Goal: Task Accomplishment & Management: Manage account settings

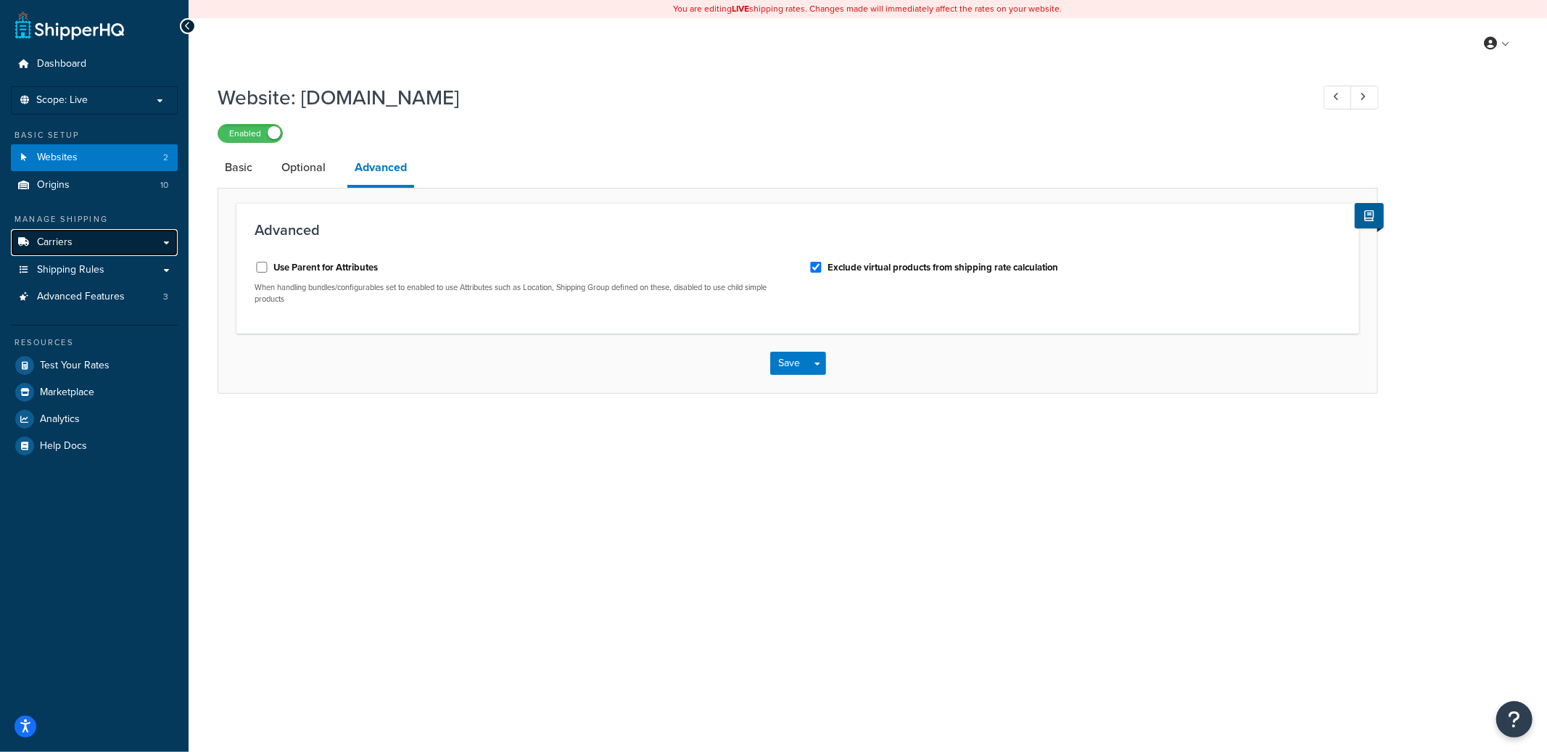
click at [83, 238] on link "Carriers" at bounding box center [94, 242] width 167 height 27
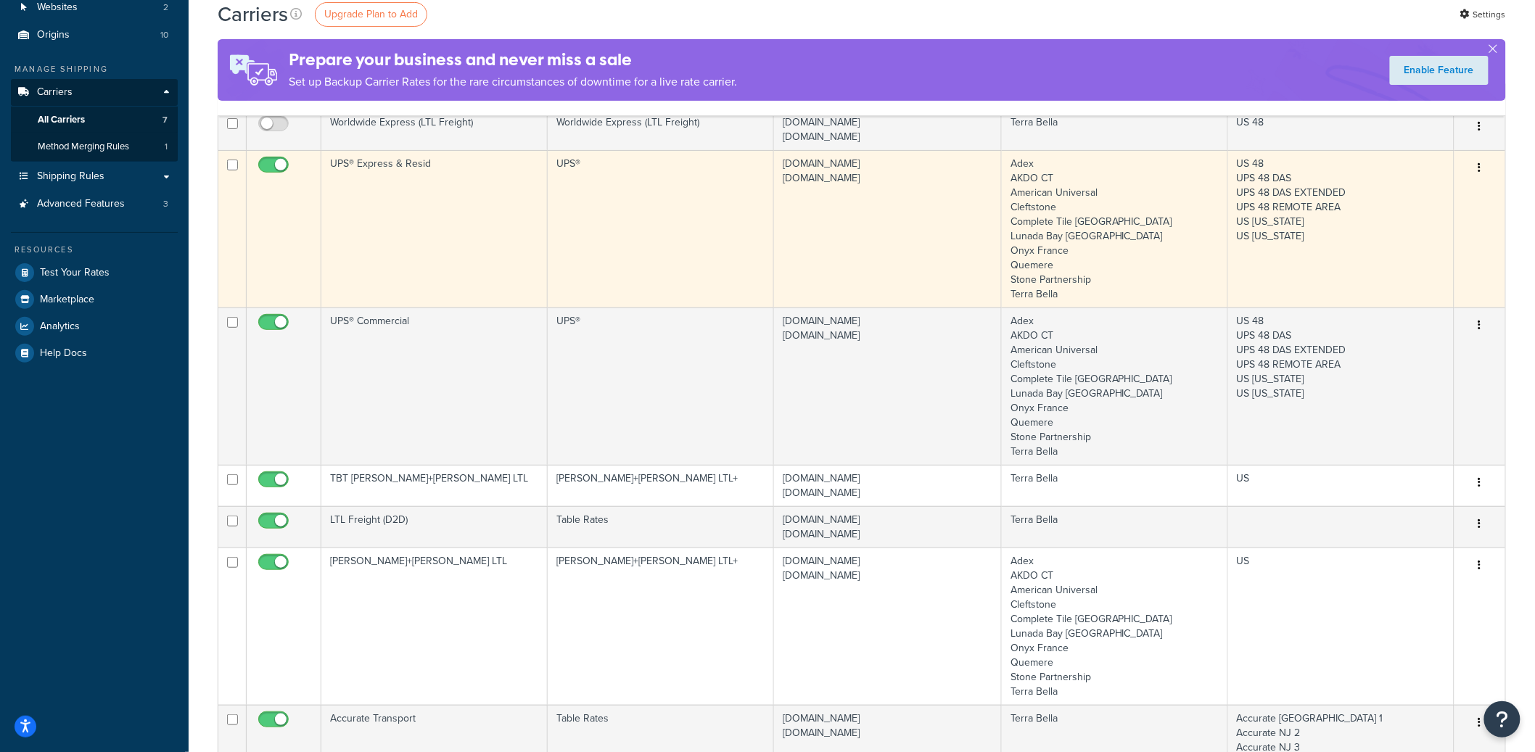
scroll to position [160, 0]
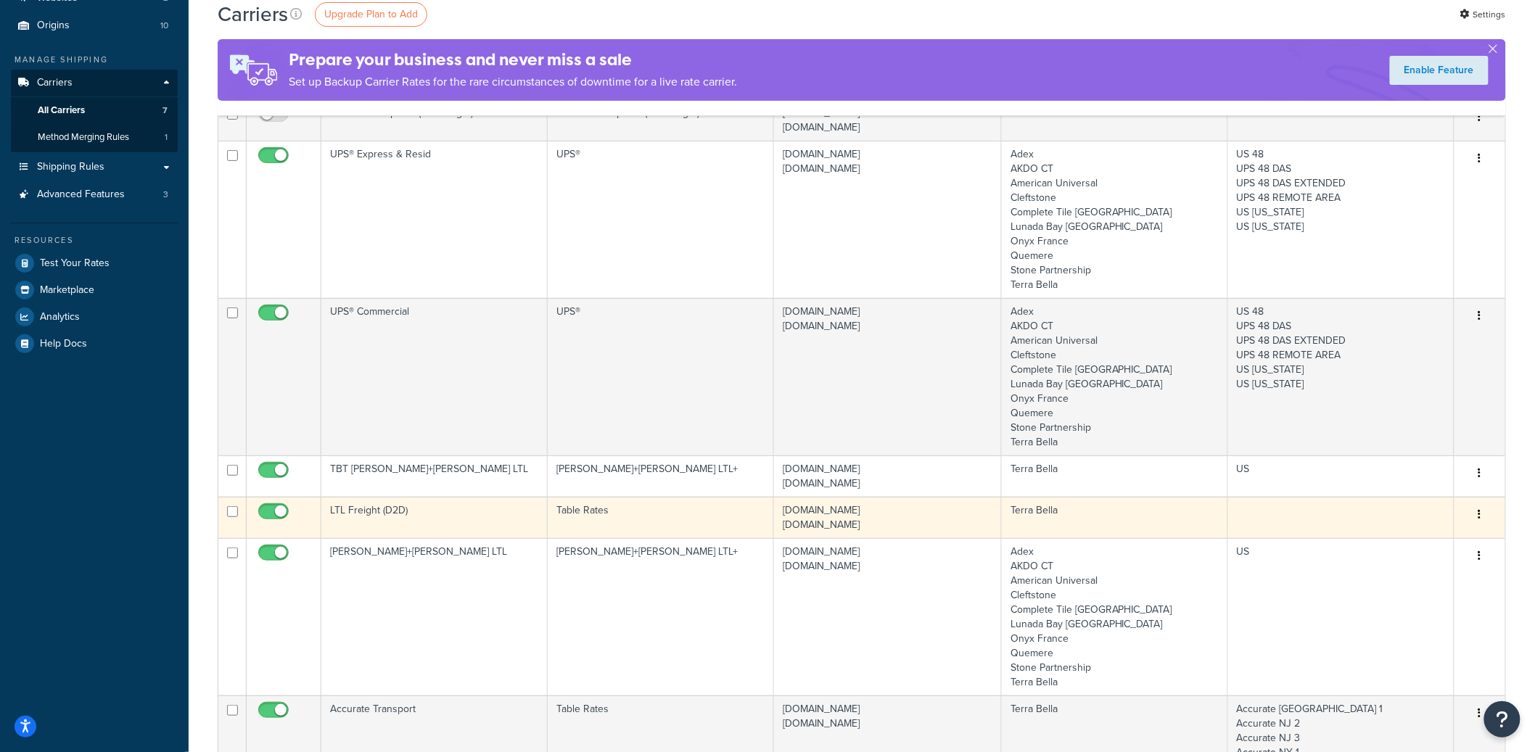
click at [1484, 517] on button "button" at bounding box center [1480, 514] width 20 height 23
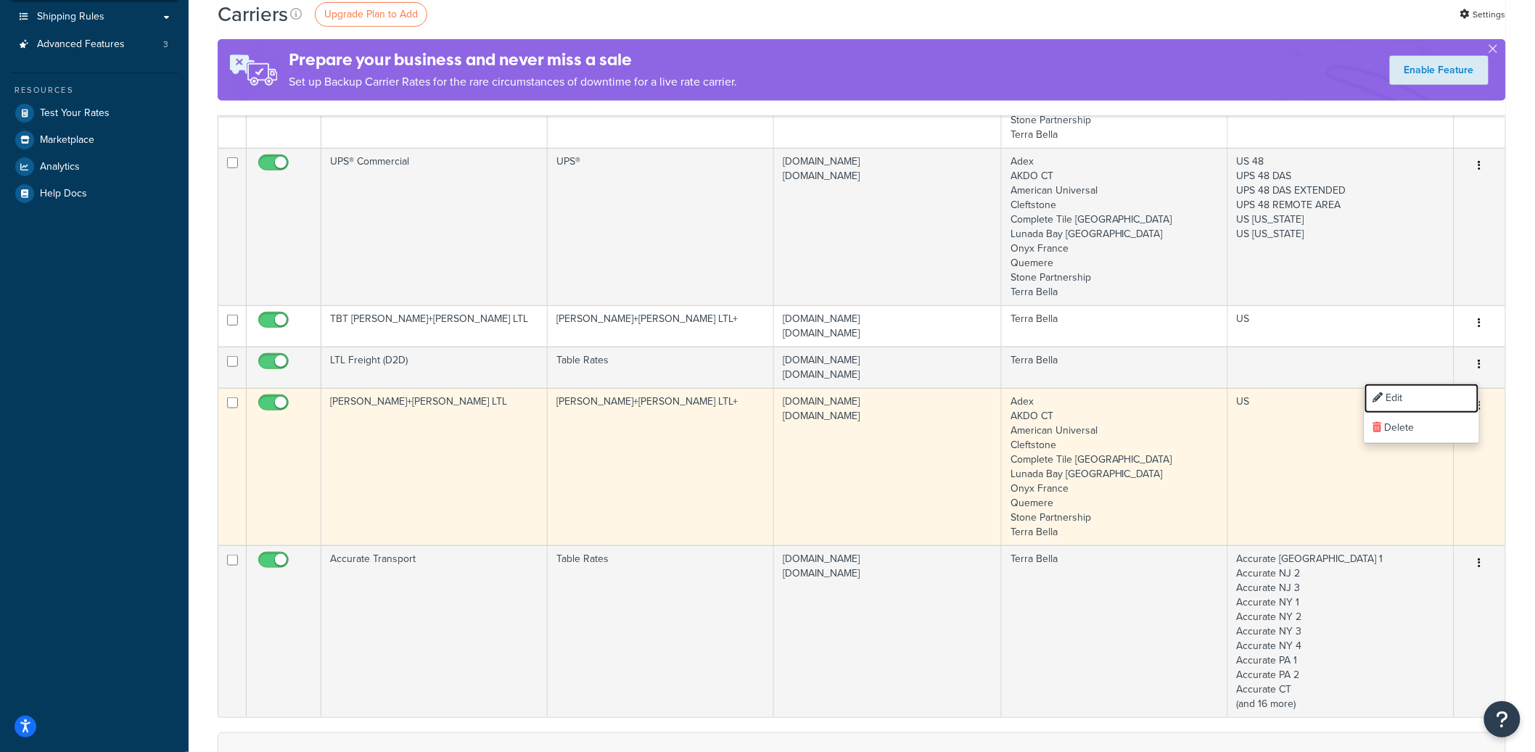
scroll to position [318, 0]
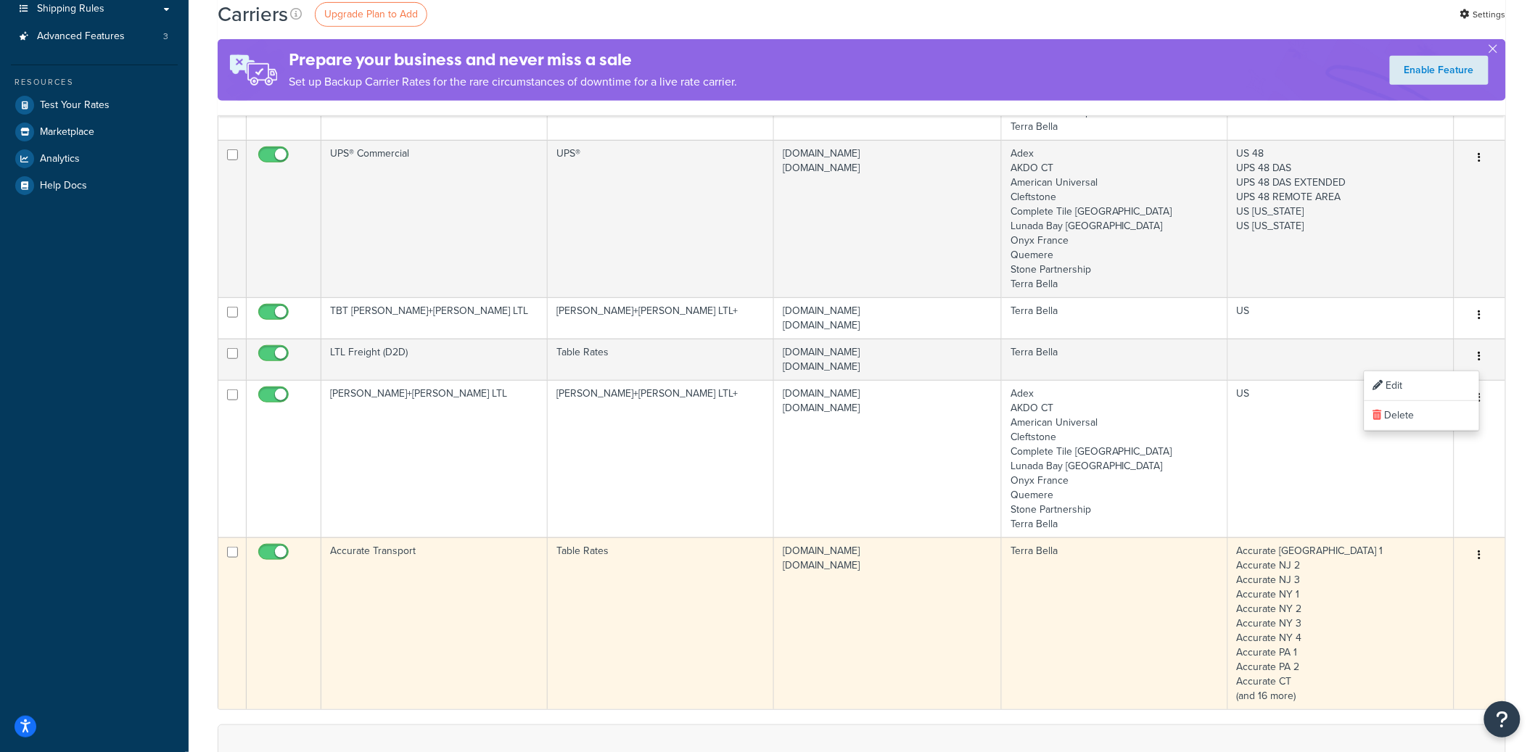
click at [1479, 550] on button "button" at bounding box center [1480, 555] width 20 height 23
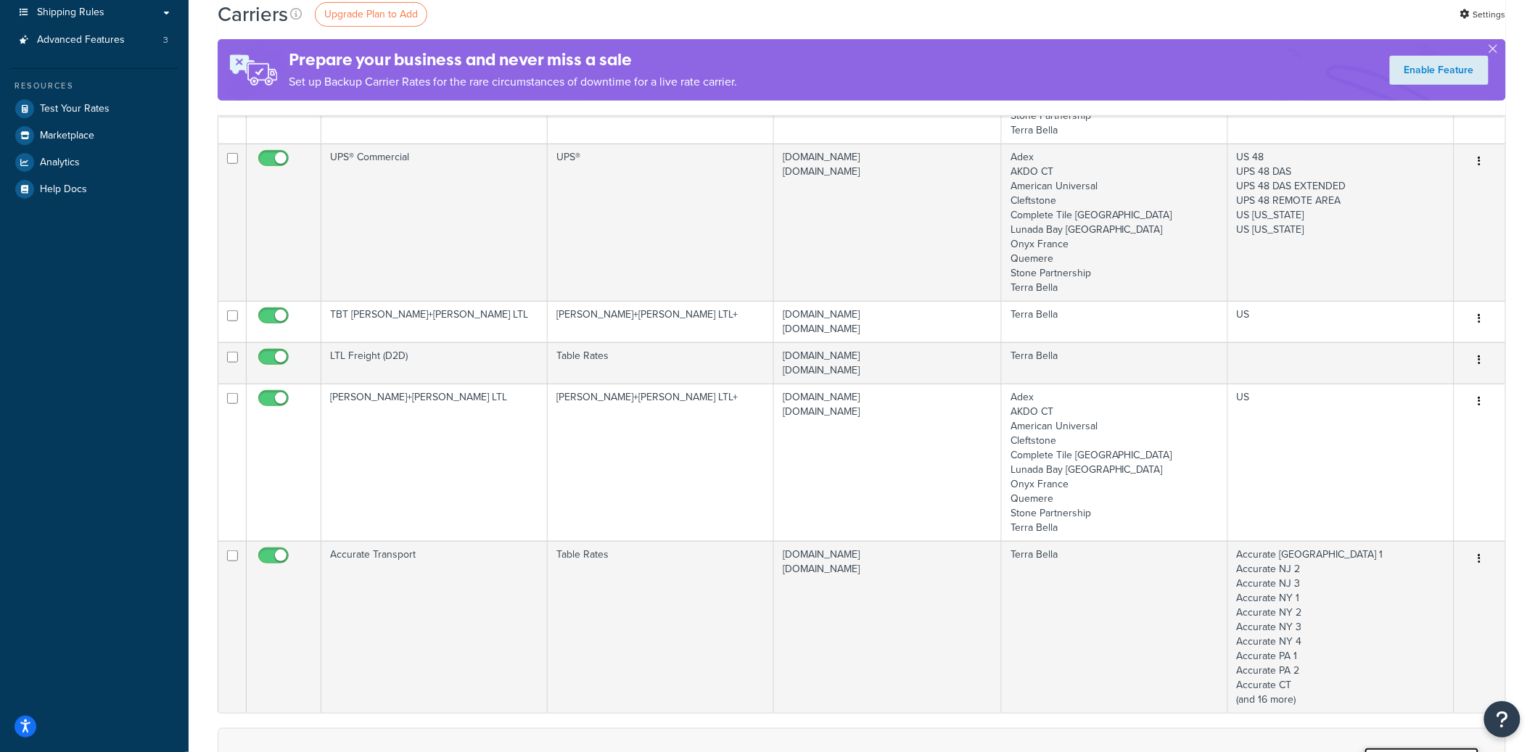
scroll to position [329, 0]
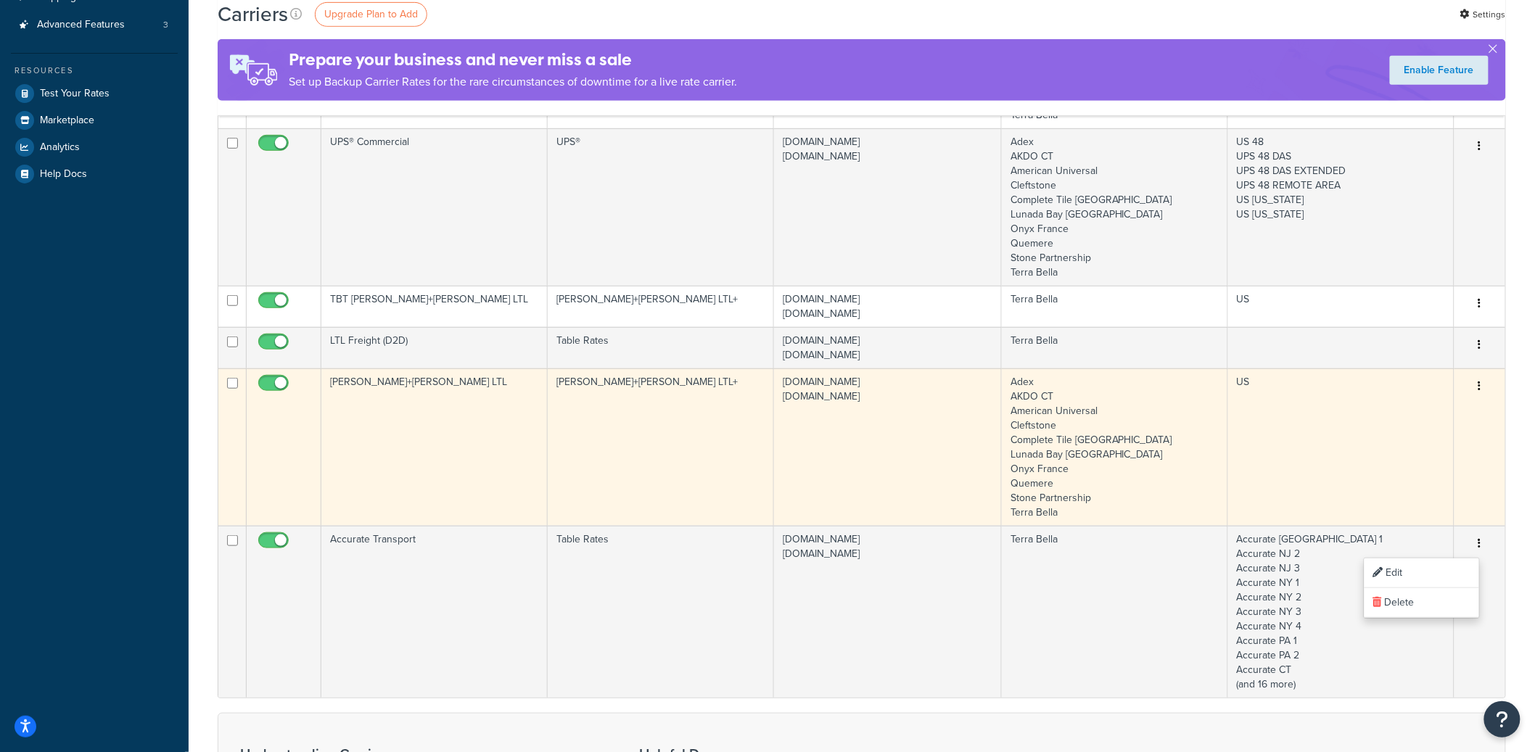
click at [420, 429] on td "Kuehne+Nagel LTL" at bounding box center [434, 447] width 226 height 157
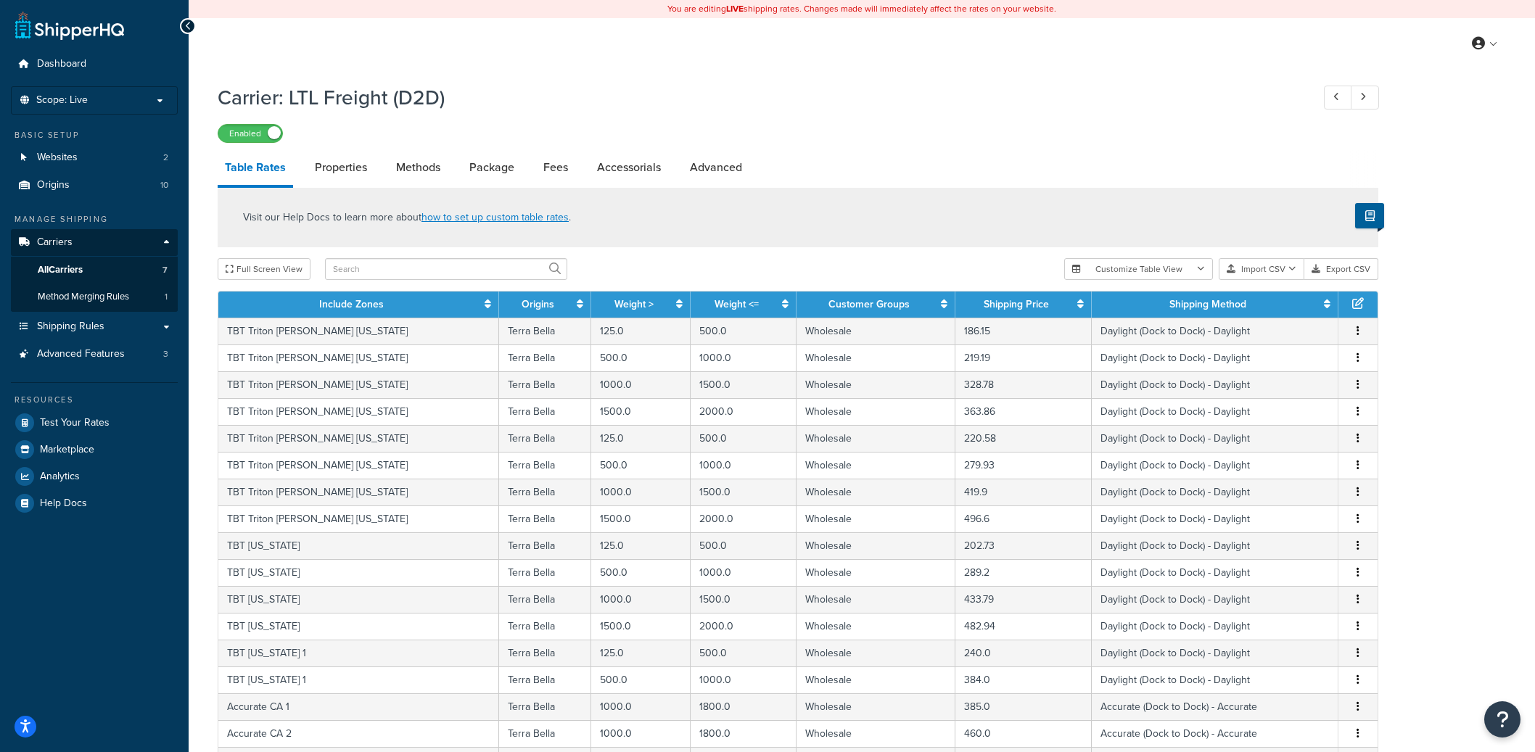
select select "25"
click at [694, 168] on link "Advanced" at bounding box center [716, 167] width 67 height 35
select select "false"
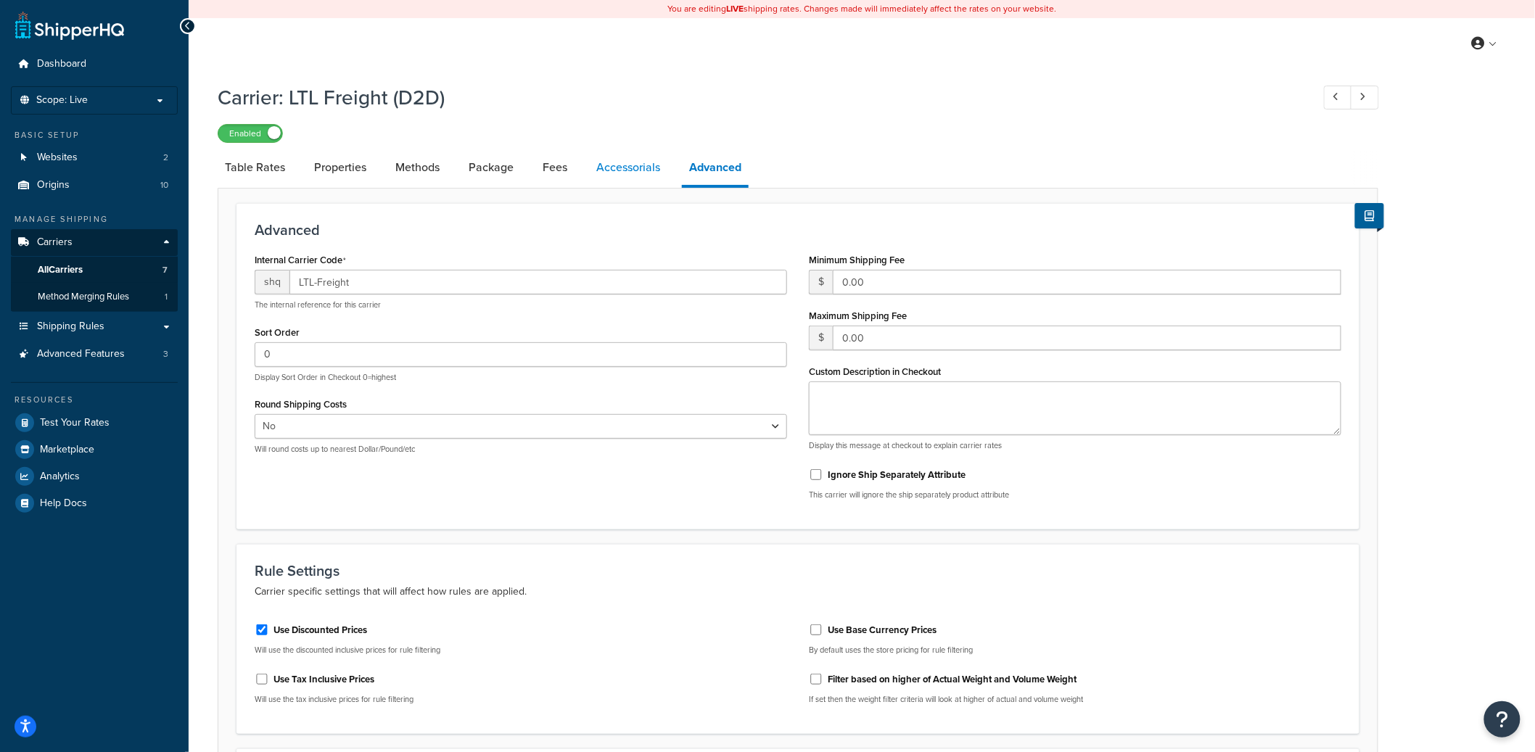
click at [639, 170] on link "Accessorials" at bounding box center [628, 167] width 78 height 35
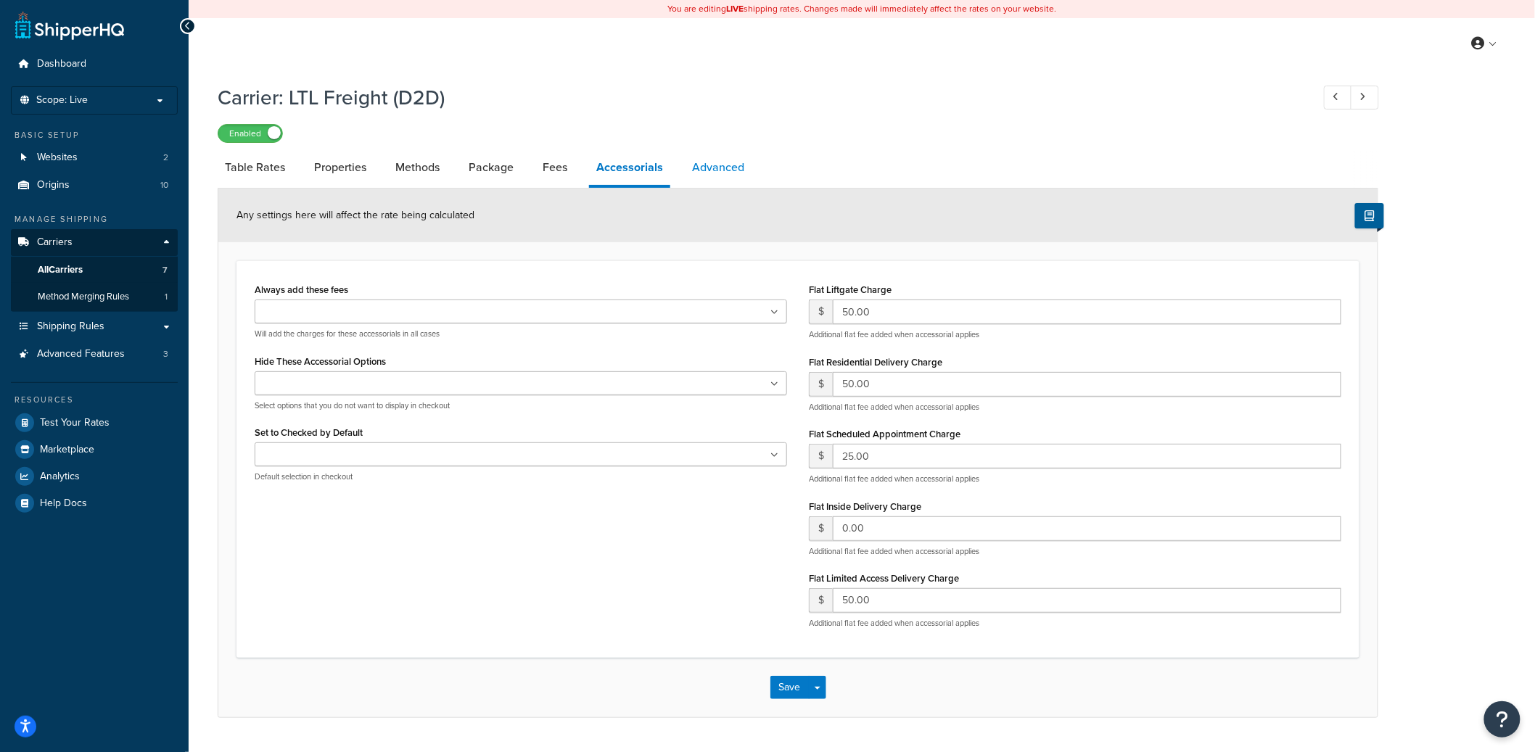
click at [723, 168] on link "Advanced" at bounding box center [718, 167] width 67 height 35
select select "false"
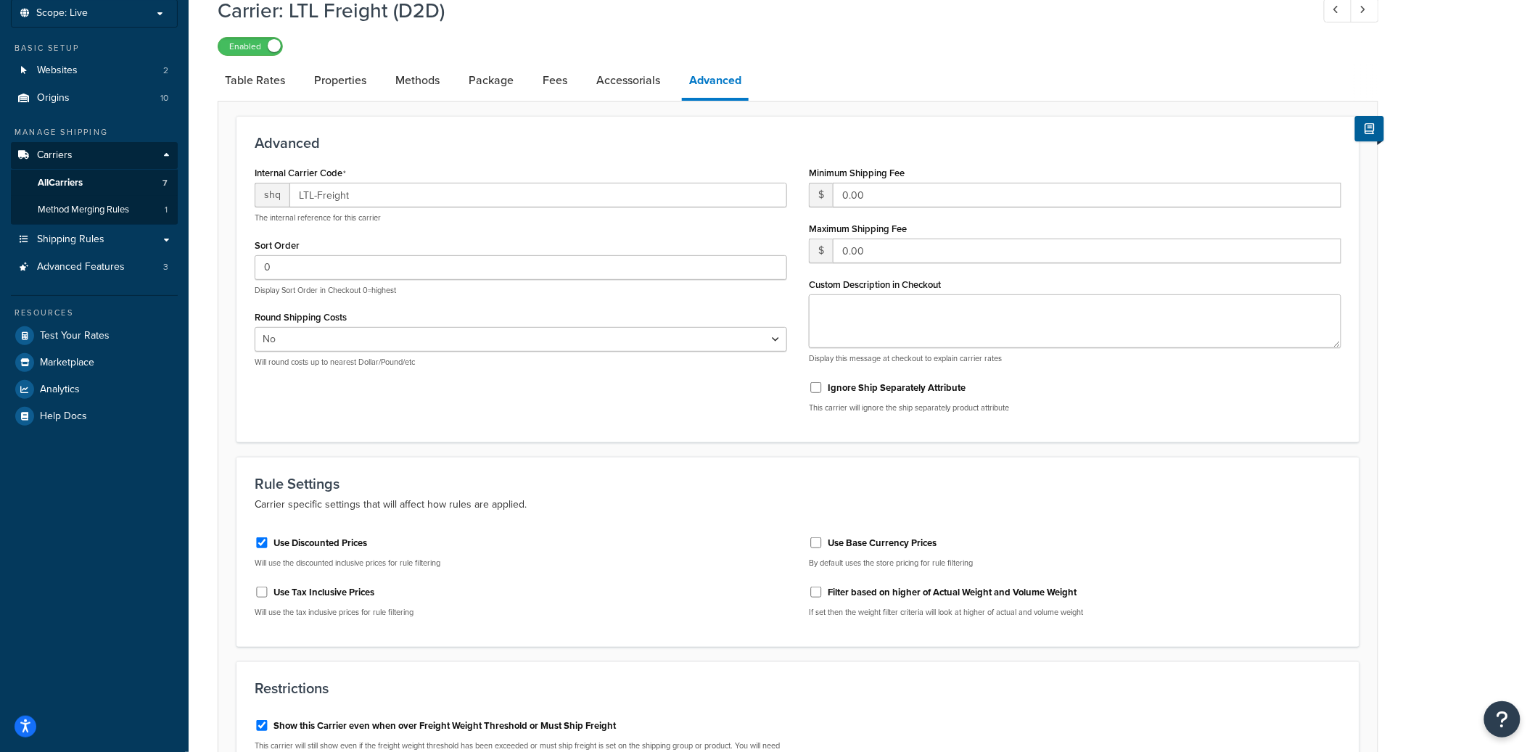
scroll to position [90, 0]
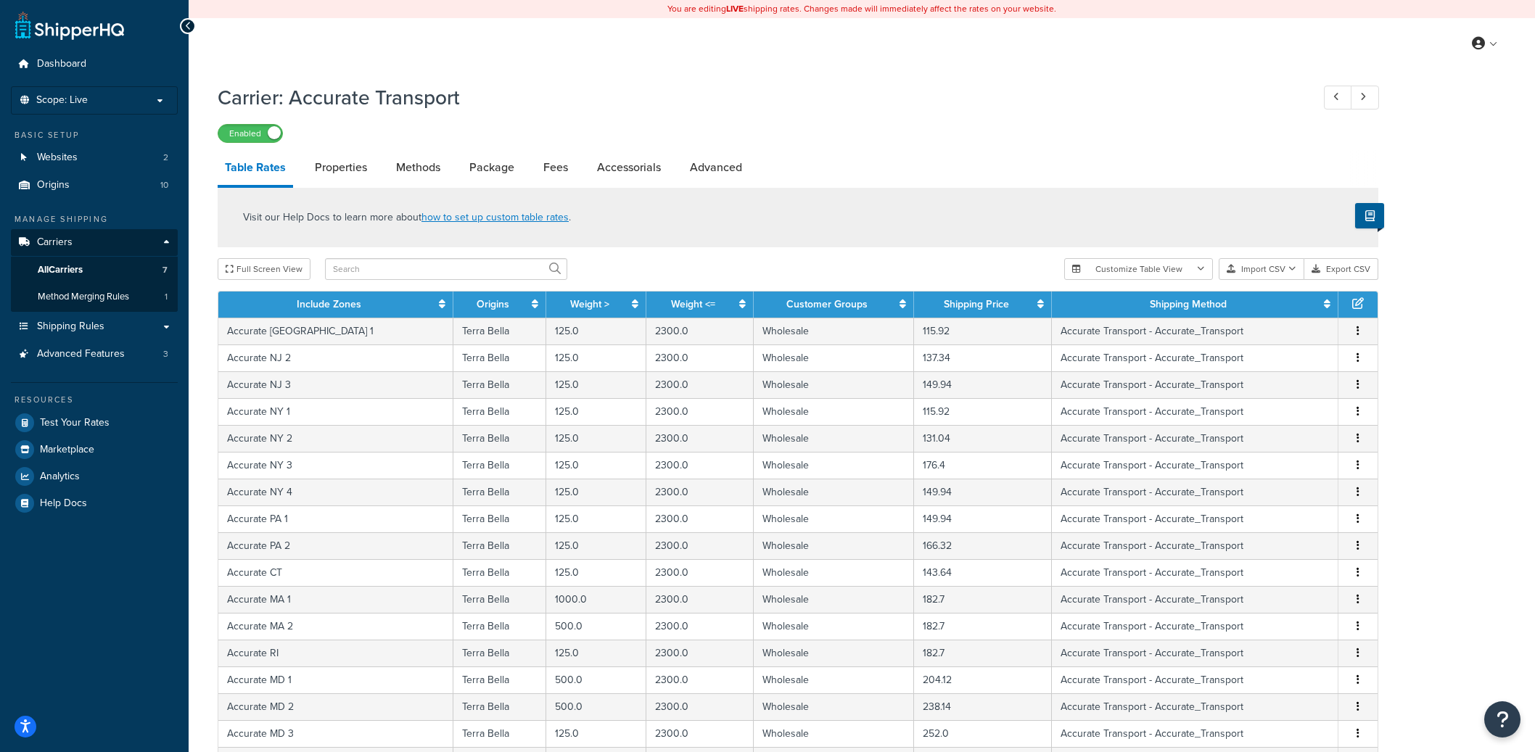
select select "25"
click at [729, 166] on link "Advanced" at bounding box center [716, 167] width 67 height 35
select select "false"
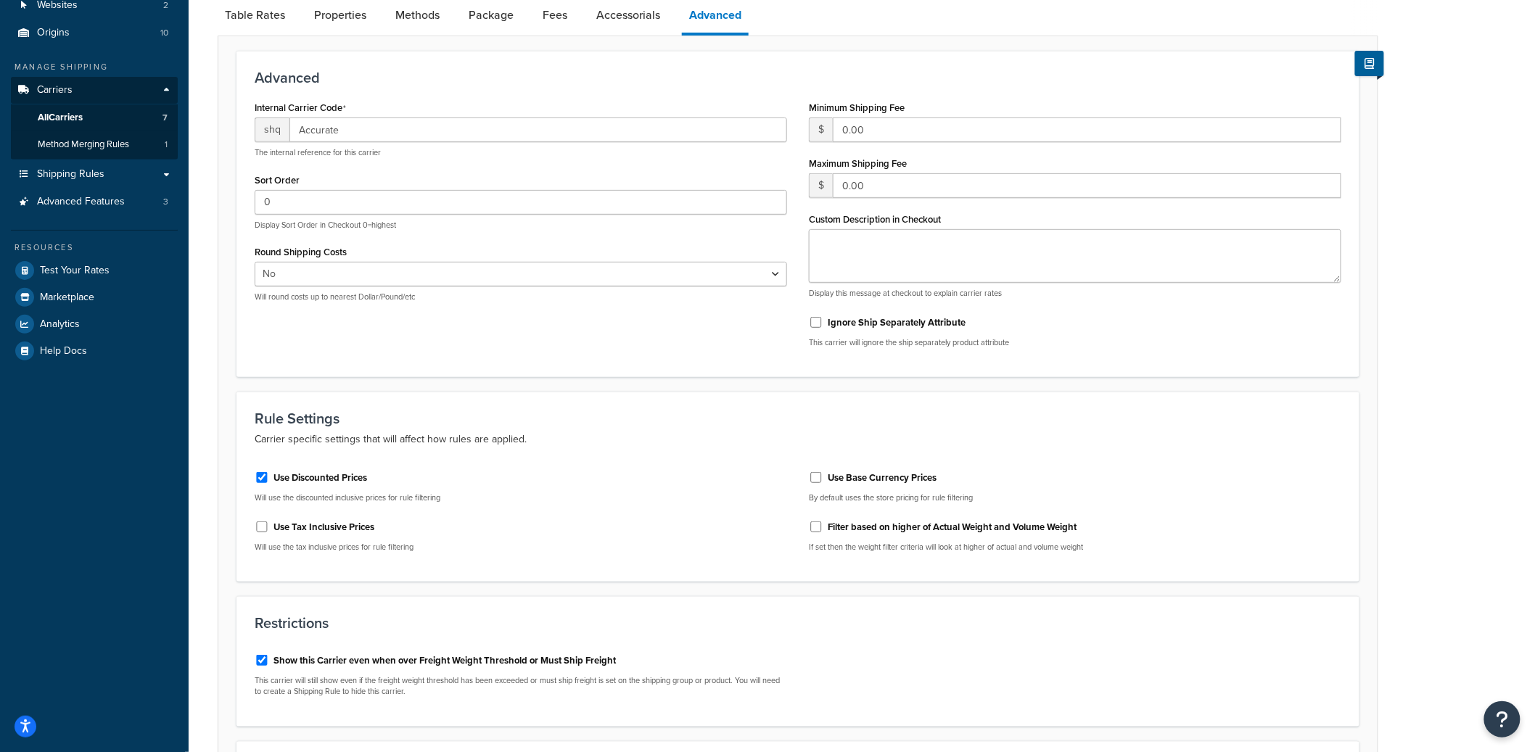
scroll to position [151, 0]
drag, startPoint x: 598, startPoint y: 668, endPoint x: 620, endPoint y: 663, distance: 22.3
click at [616, 665] on div "Show this Carrier even when over Freight Weight Threshold or Must Ship Freight" at bounding box center [521, 661] width 532 height 22
drag, startPoint x: 622, startPoint y: 663, endPoint x: 276, endPoint y: 666, distance: 346.1
click at [276, 666] on div "Show this Carrier even when over Freight Weight Threshold or Must Ship Freight" at bounding box center [521, 661] width 532 height 22
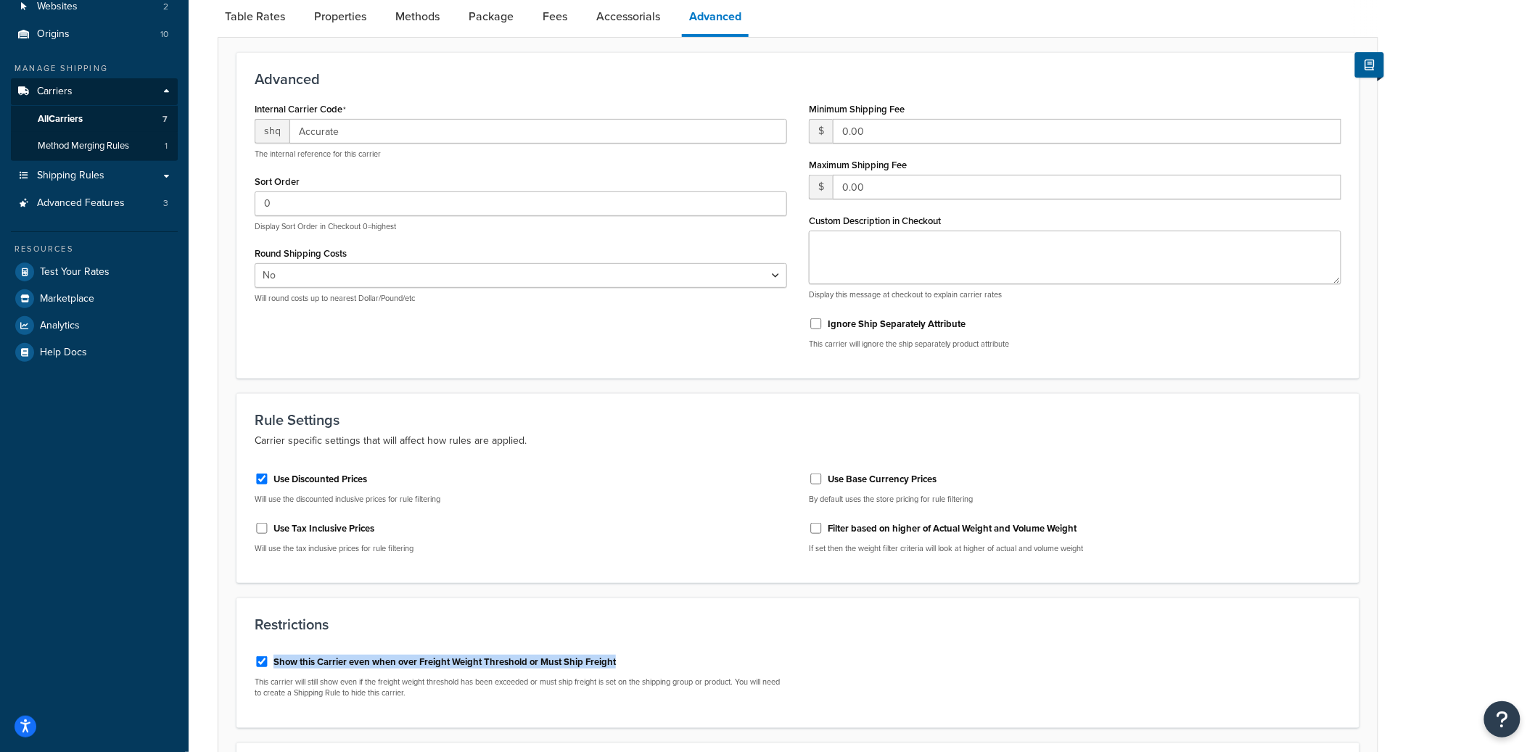
copy label "Show this Carrier even when over Freight Weight Threshold or Must Ship Freight"
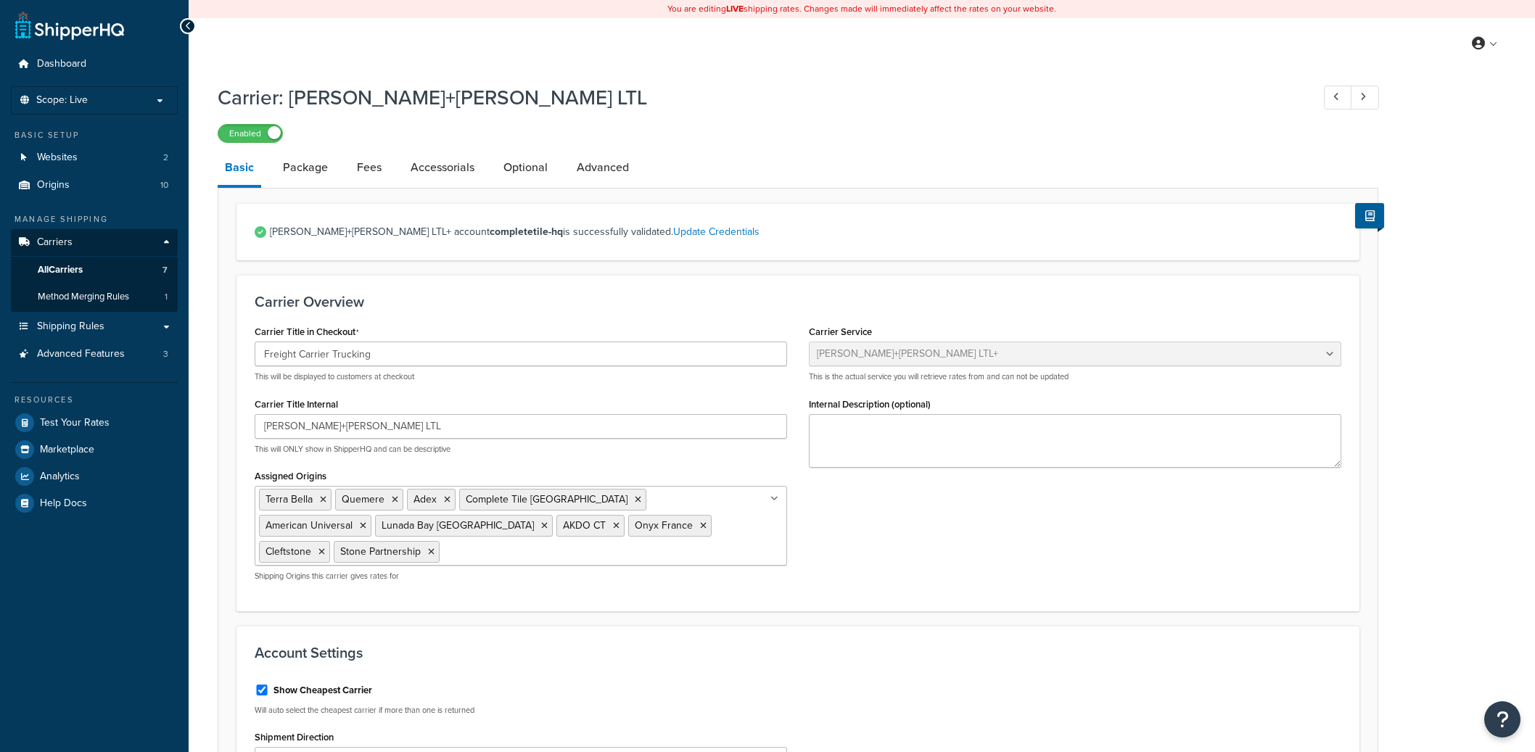
select select "reTransFreight"
click at [310, 428] on input "[PERSON_NAME]+[PERSON_NAME] LTL" at bounding box center [521, 426] width 532 height 25
click at [310, 428] on input "Kuehne+Nagel LTL" at bounding box center [521, 426] width 532 height 25
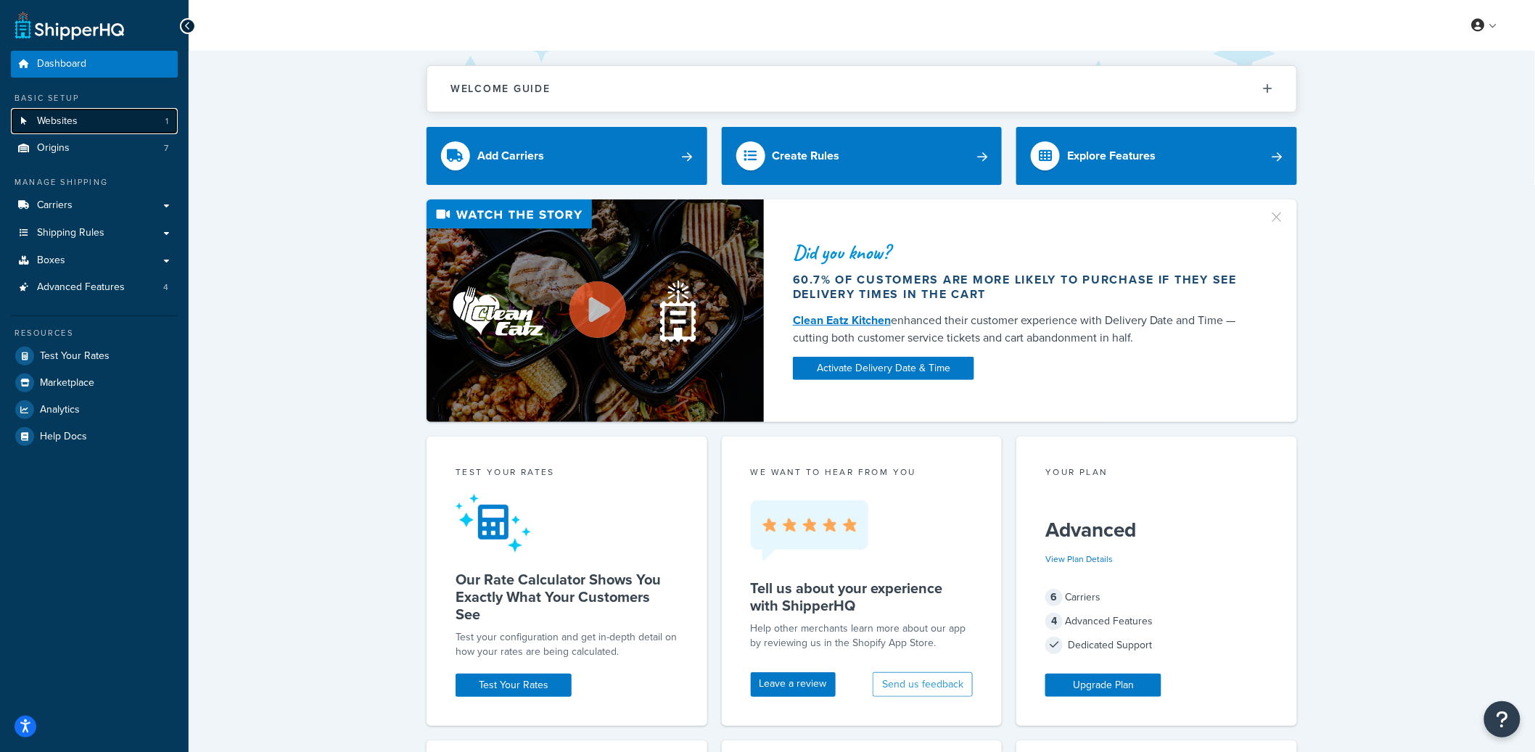
click at [77, 116] on link "Websites 1" at bounding box center [94, 121] width 167 height 27
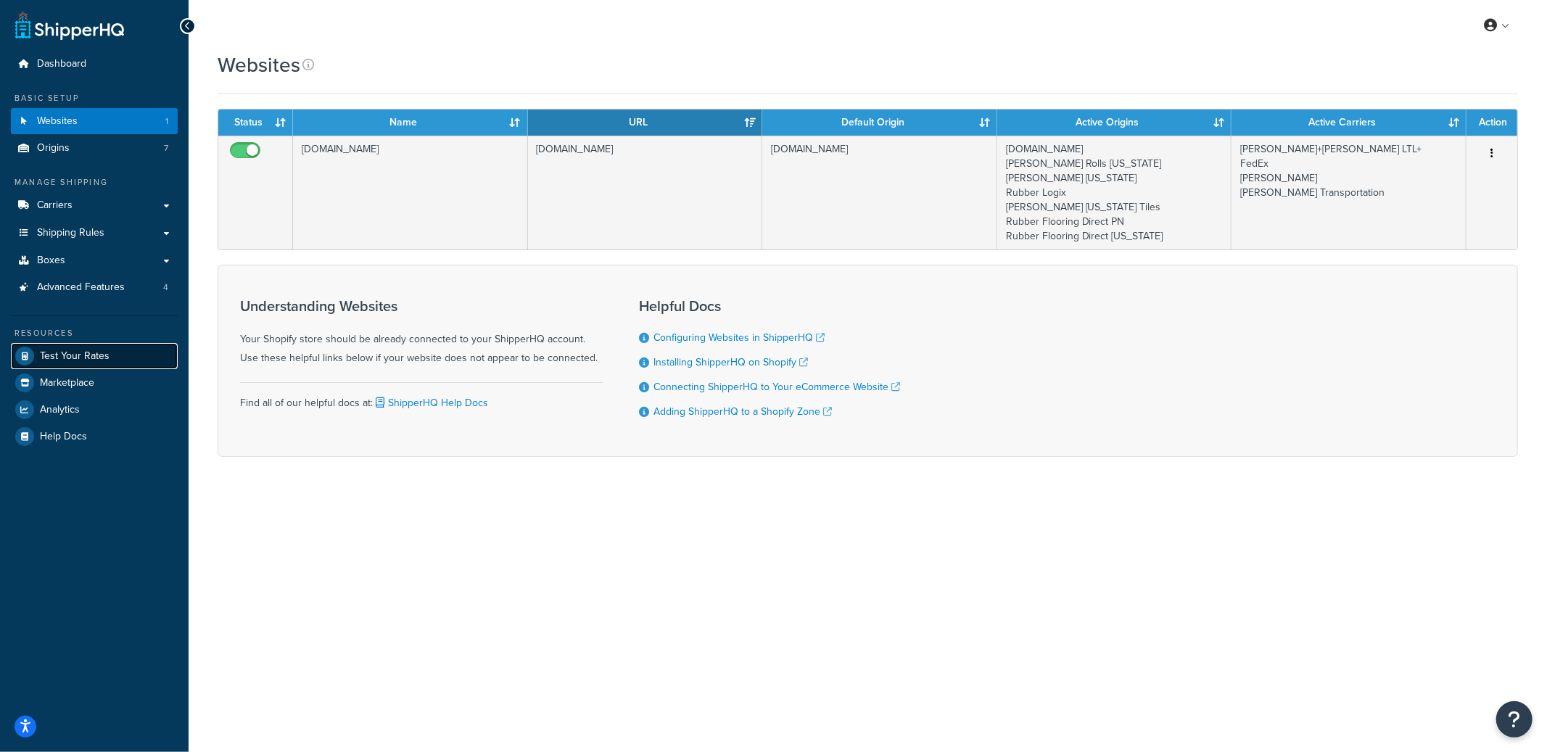
click at [100, 345] on link "Test Your Rates" at bounding box center [94, 356] width 167 height 26
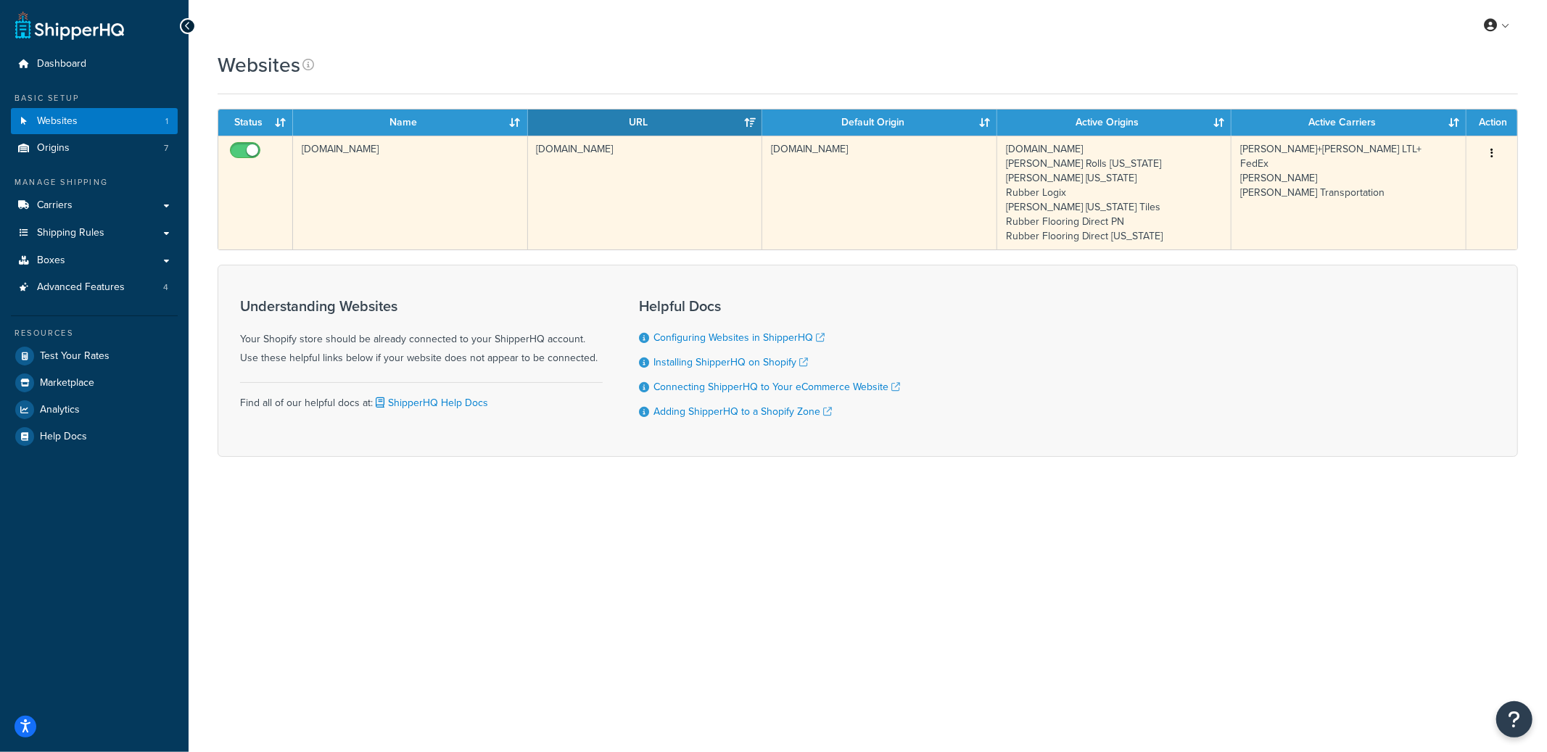
click at [390, 209] on td "[DOMAIN_NAME]" at bounding box center [410, 193] width 235 height 114
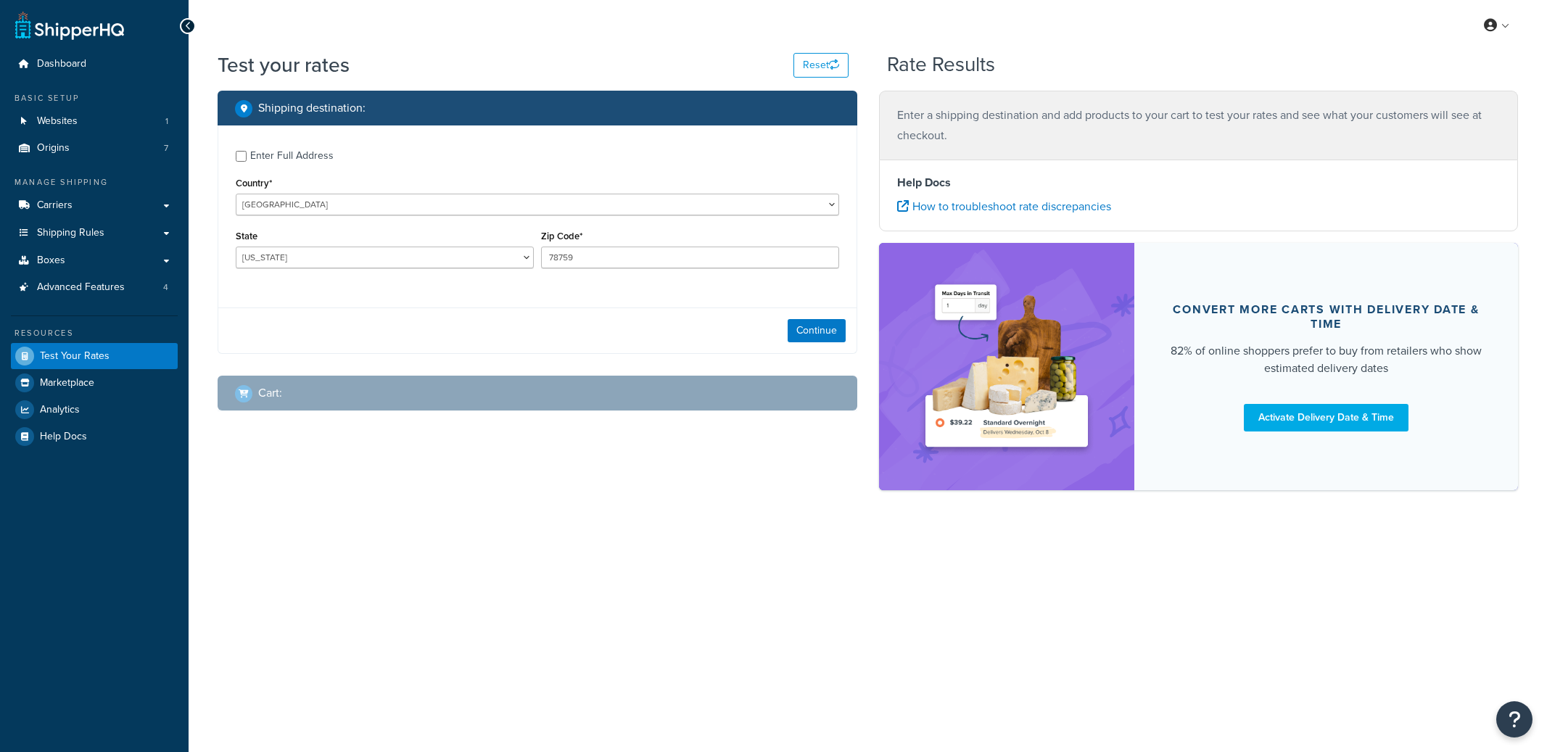
select select "[GEOGRAPHIC_DATA]"
checkbox input "true"
select select "88003"
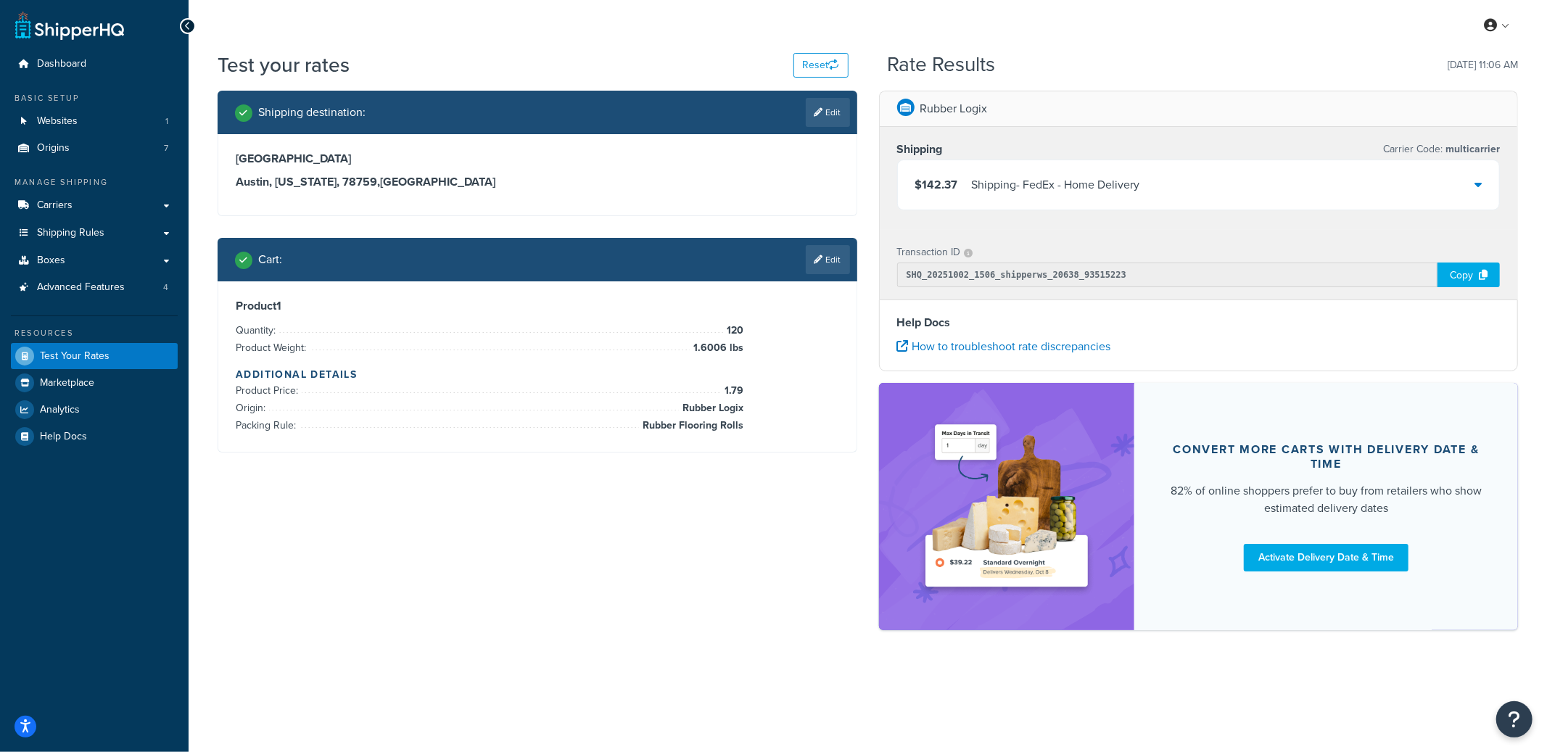
click at [1101, 192] on div "Shipping - FedEx - Home Delivery" at bounding box center [1056, 185] width 168 height 20
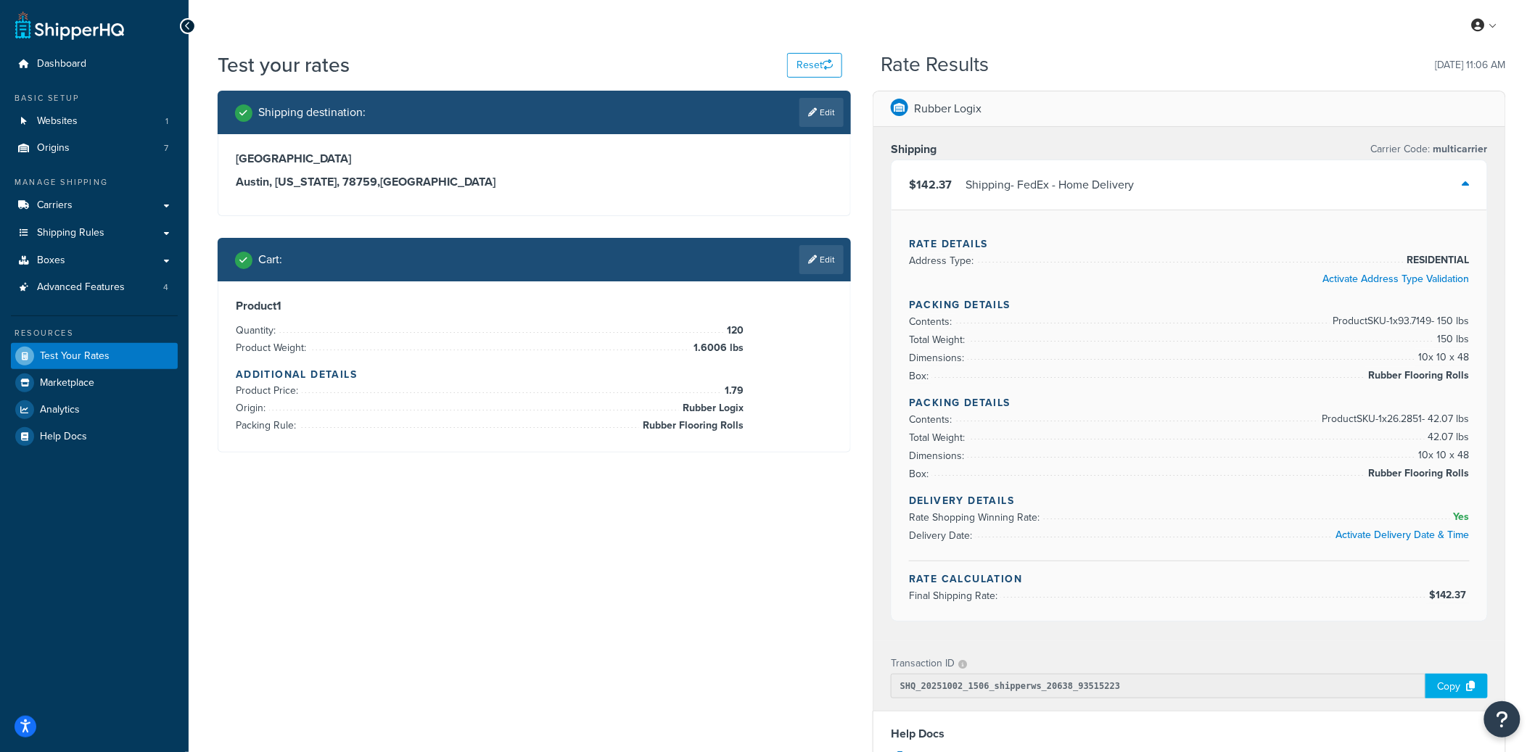
click at [703, 427] on span "Rubber Flooring Rolls" at bounding box center [691, 425] width 104 height 17
copy div "Rubber Flooring Rolls"
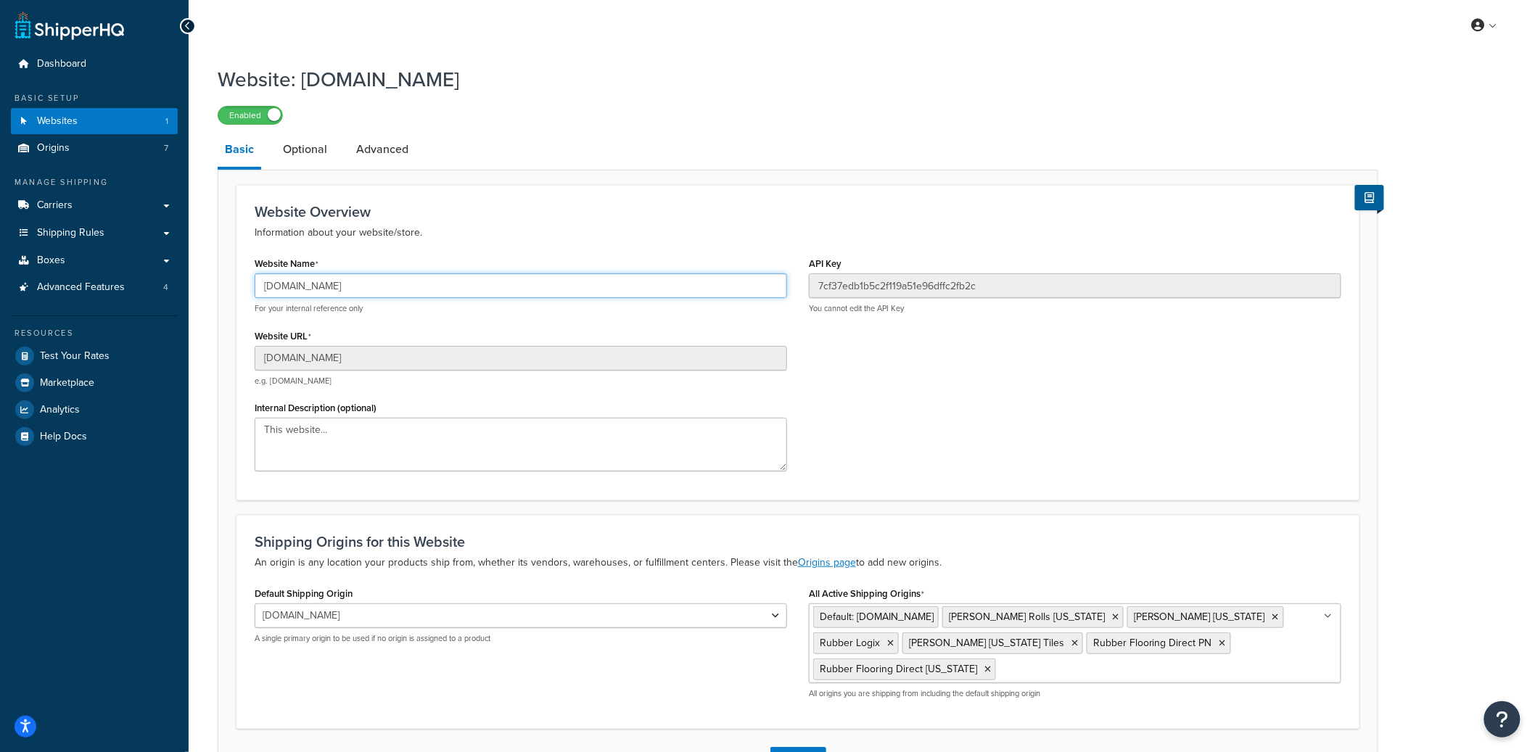
click at [345, 295] on input "livingfitstore123.myshopify.com" at bounding box center [521, 285] width 532 height 25
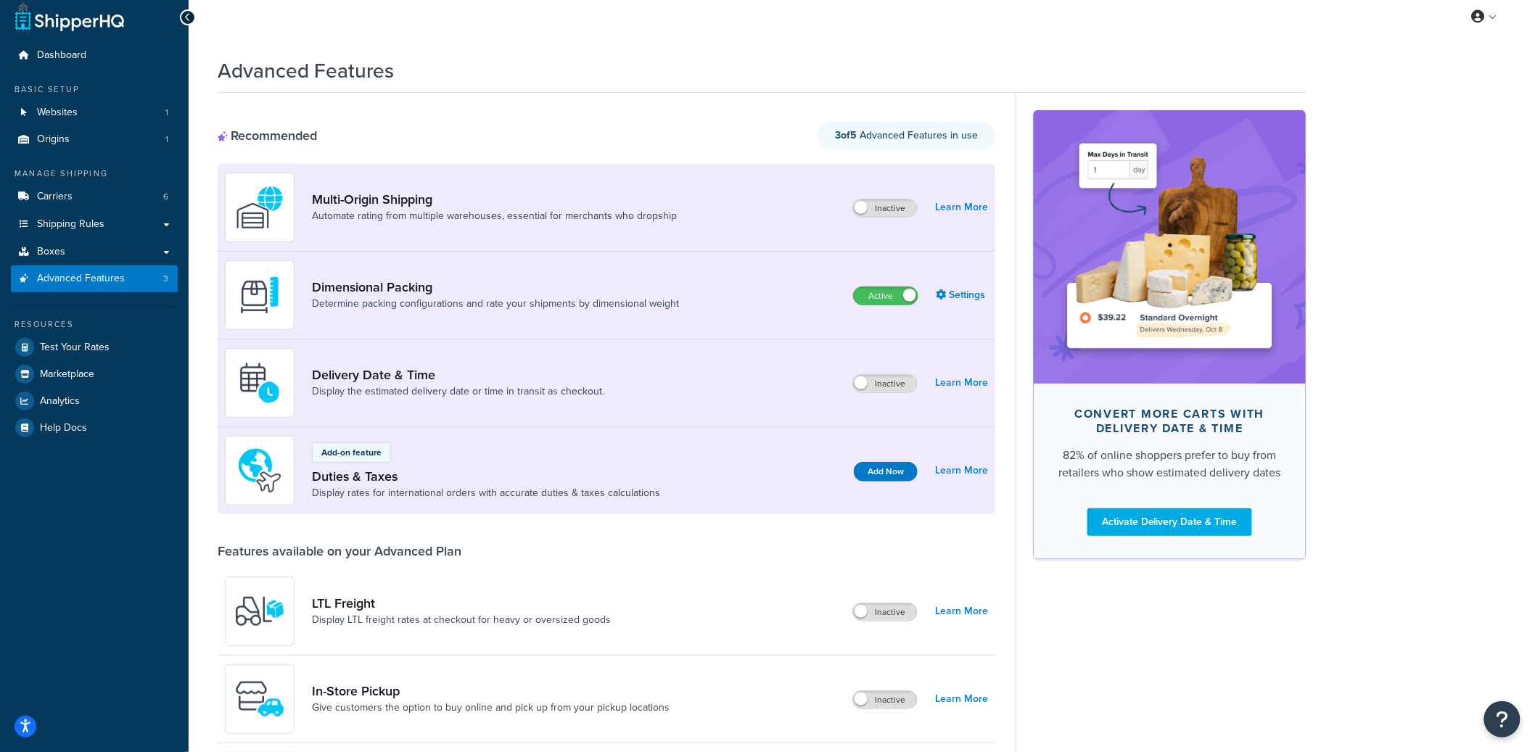
scroll to position [20, 0]
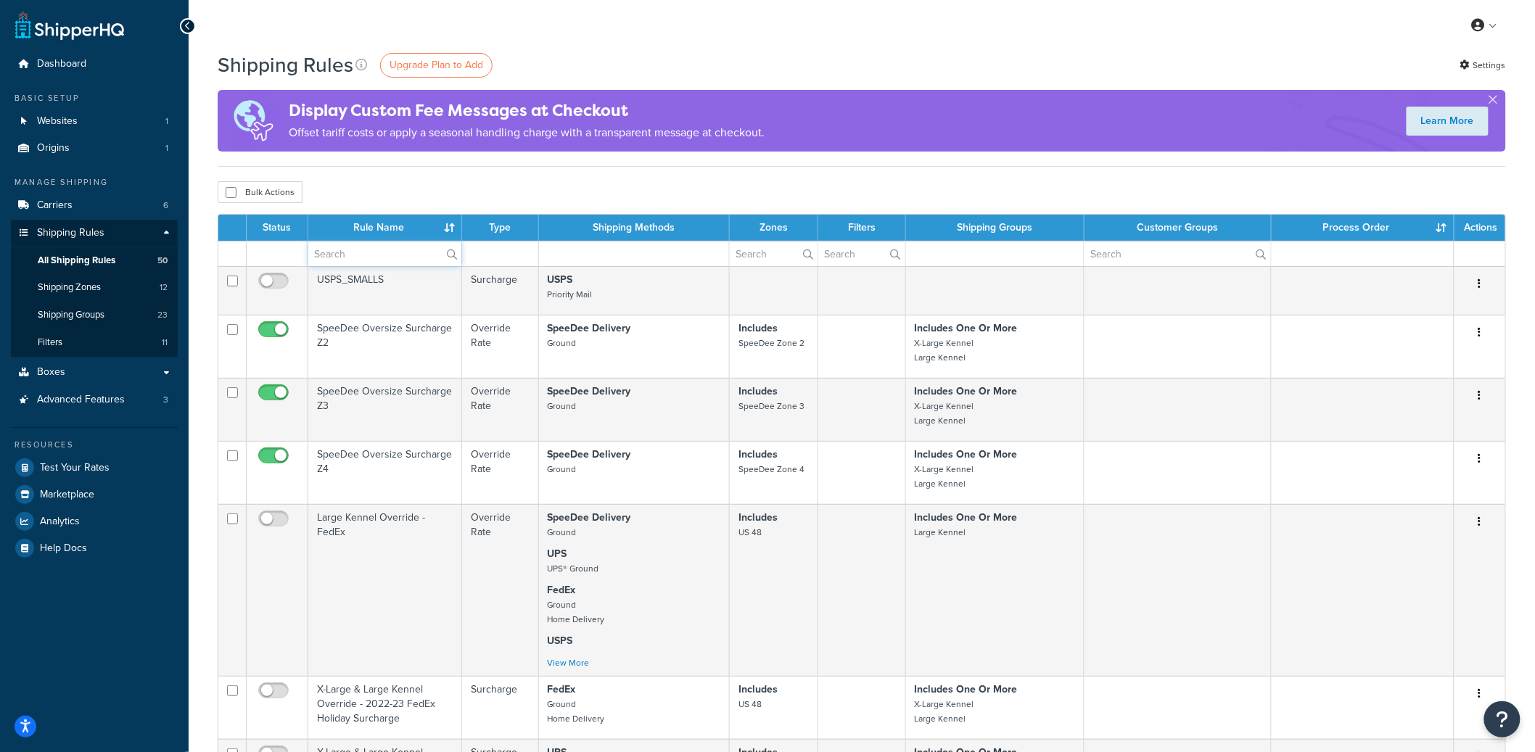
click at [368, 249] on input "text" at bounding box center [384, 254] width 153 height 25
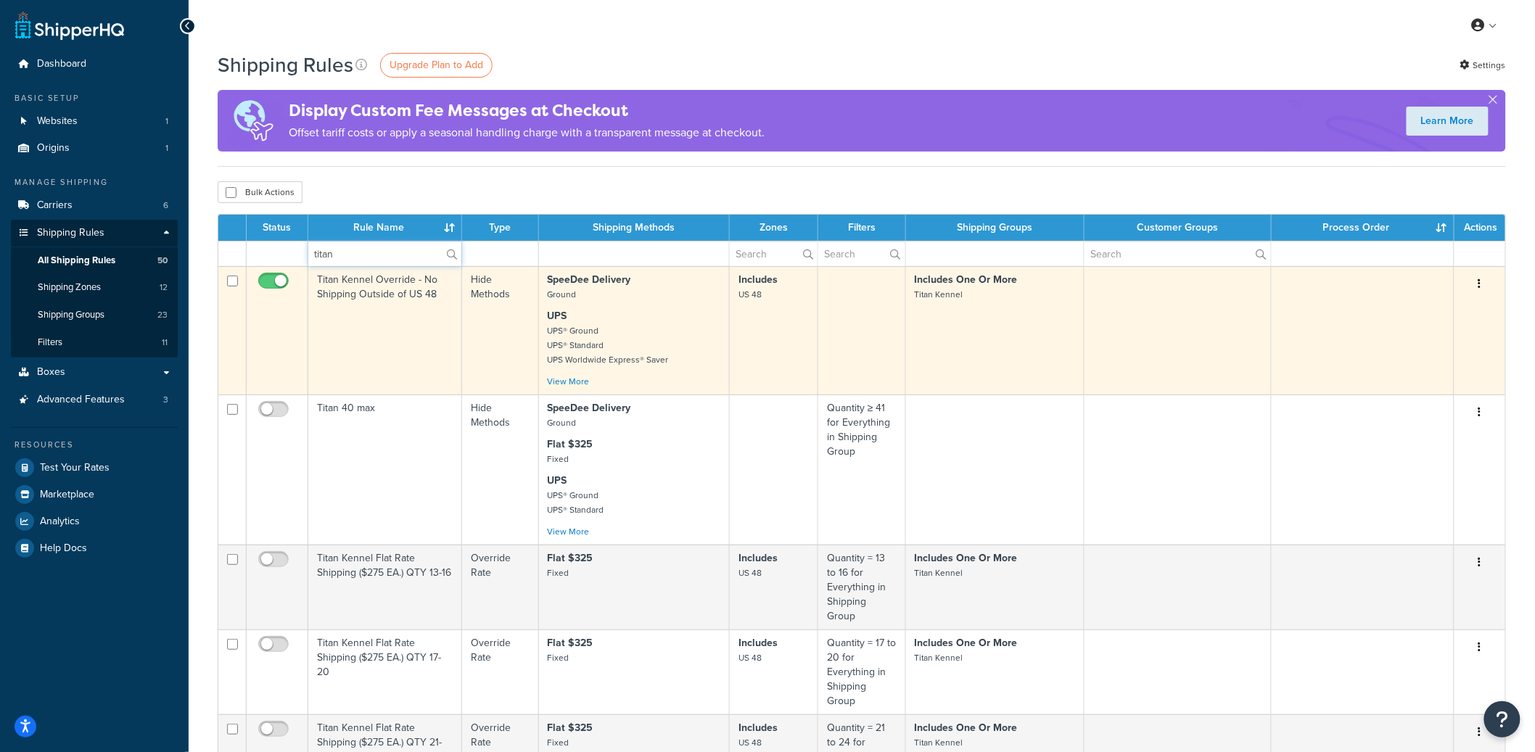
type input "titan"
click at [385, 311] on td "Titan Kennel Override - No Shipping Outside of US 48" at bounding box center [385, 330] width 154 height 128
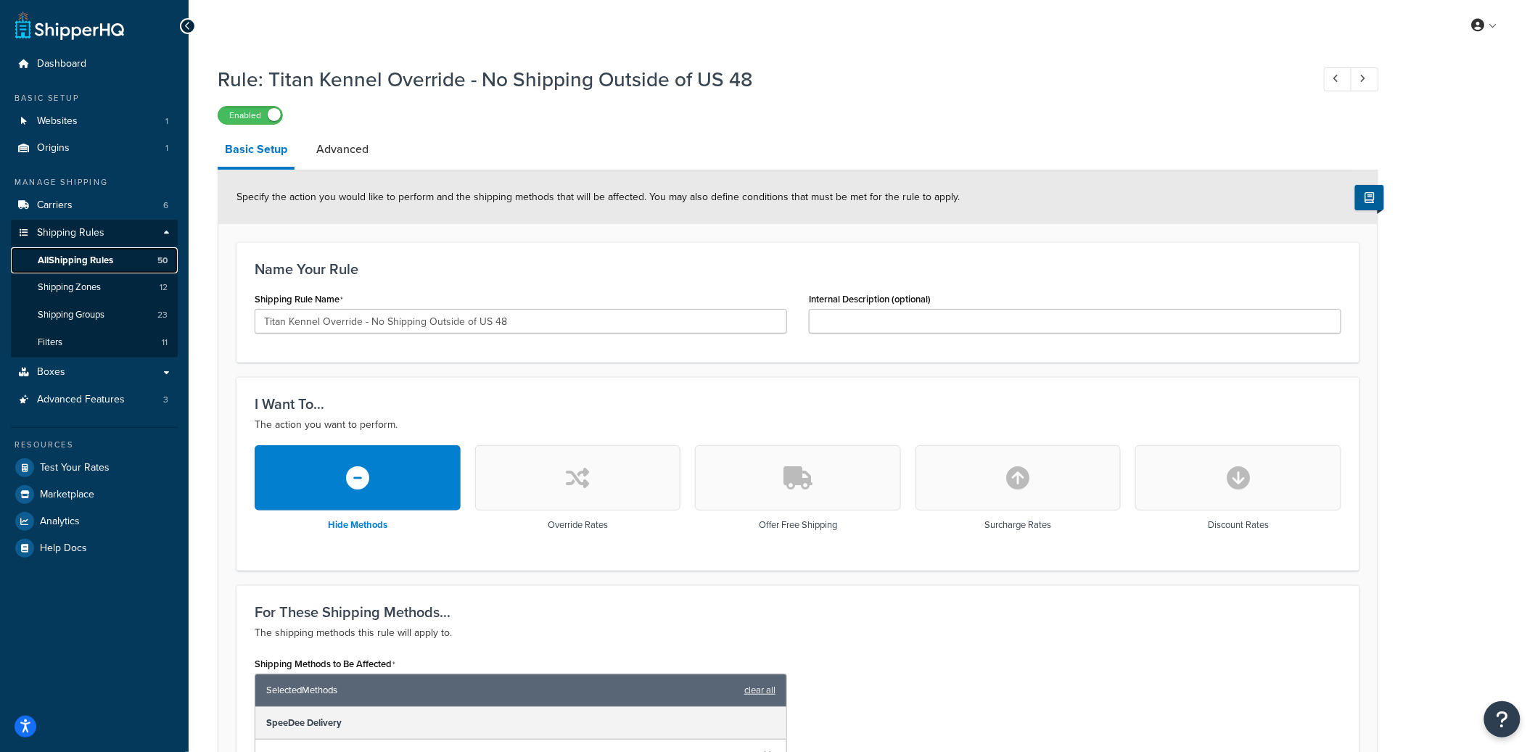
click at [104, 263] on span "All Shipping Rules" at bounding box center [75, 261] width 75 height 12
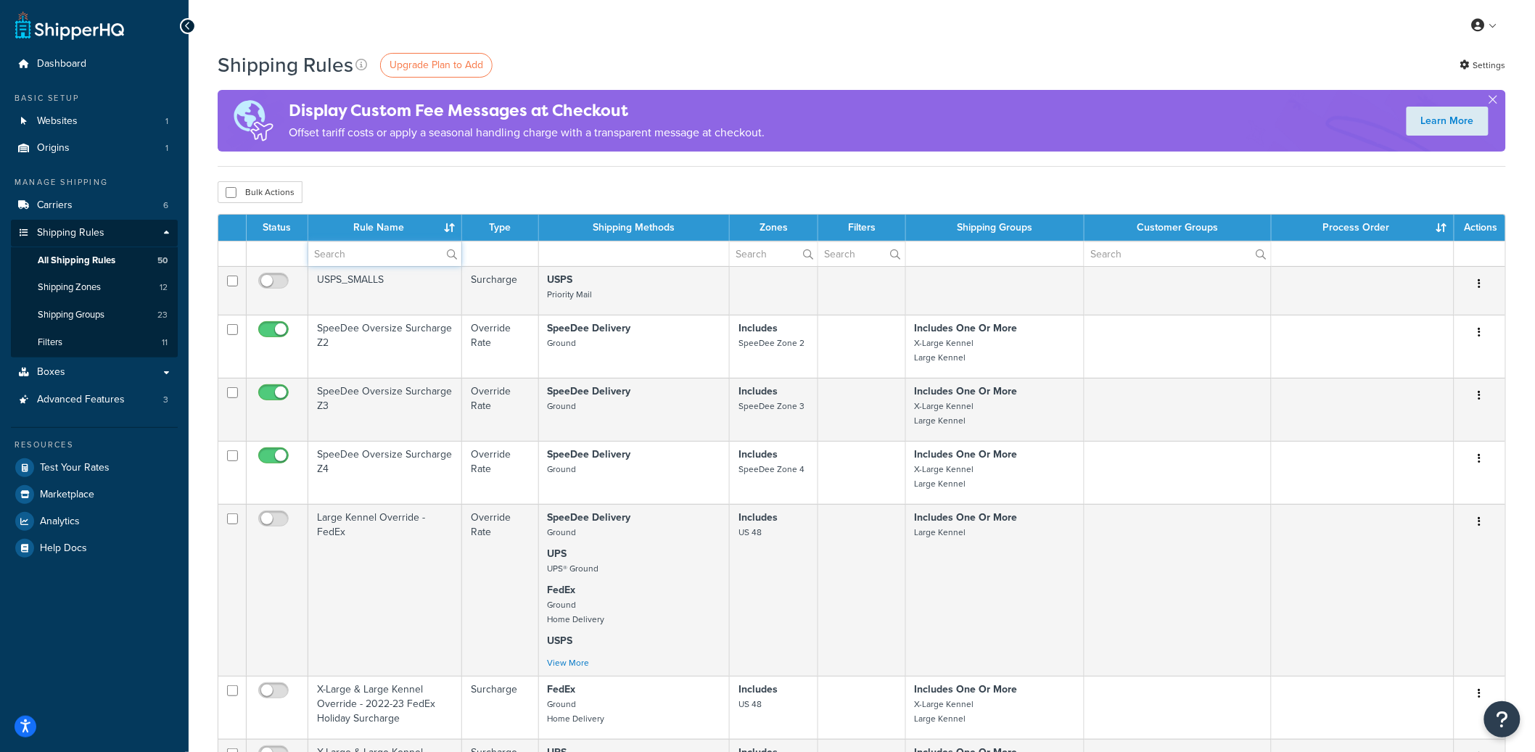
click at [341, 255] on input "text" at bounding box center [384, 254] width 153 height 25
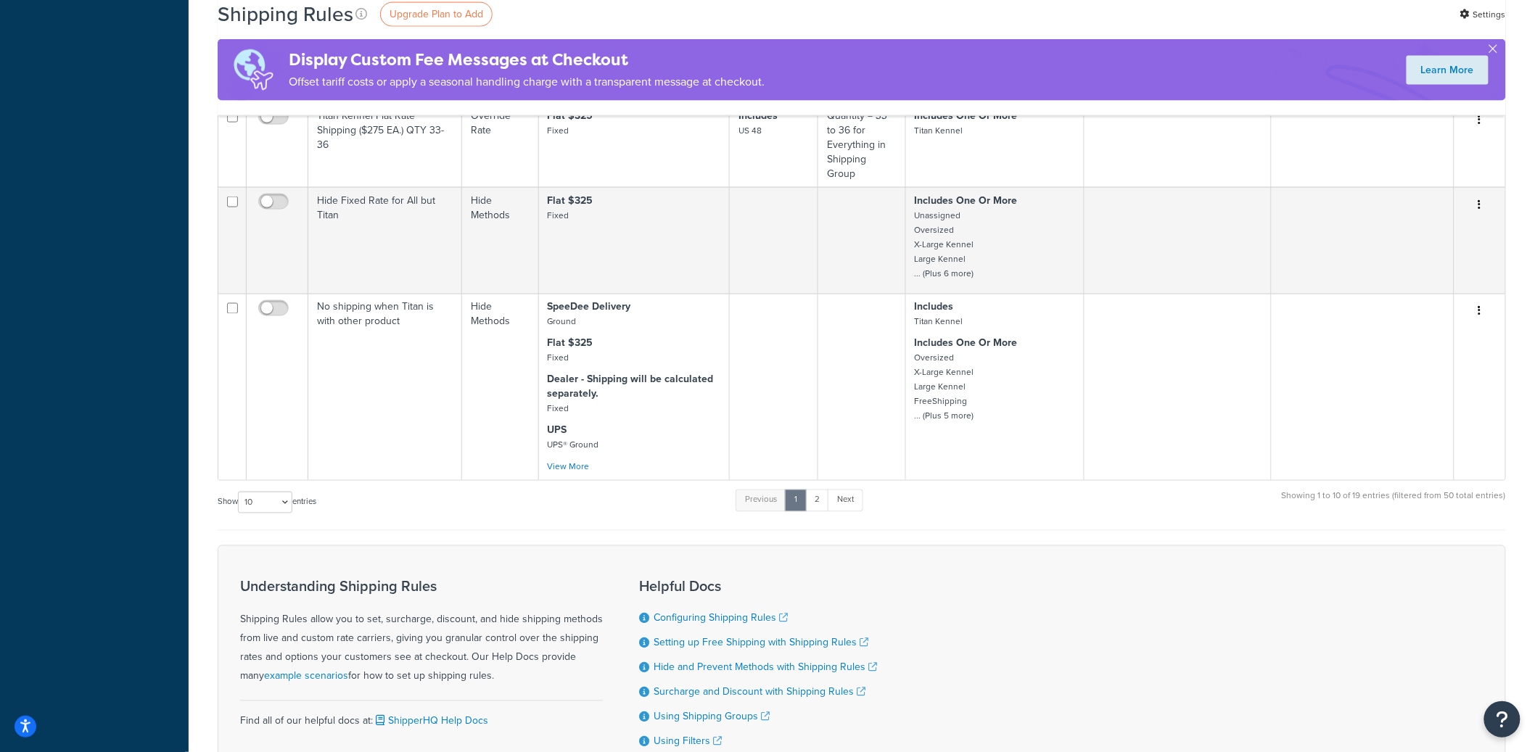
scroll to position [890, 0]
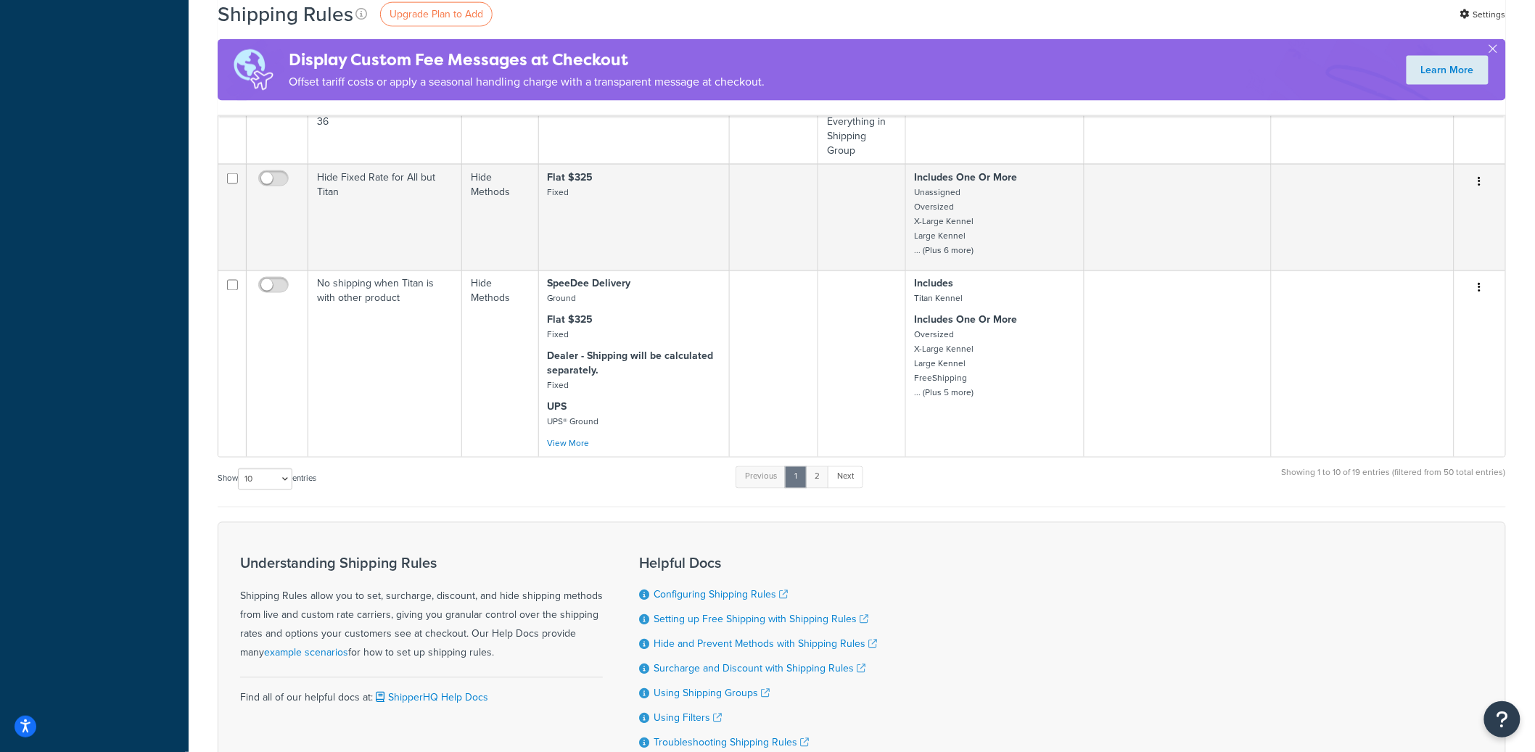
type input "titan"
click at [821, 481] on link "2" at bounding box center [817, 477] width 24 height 22
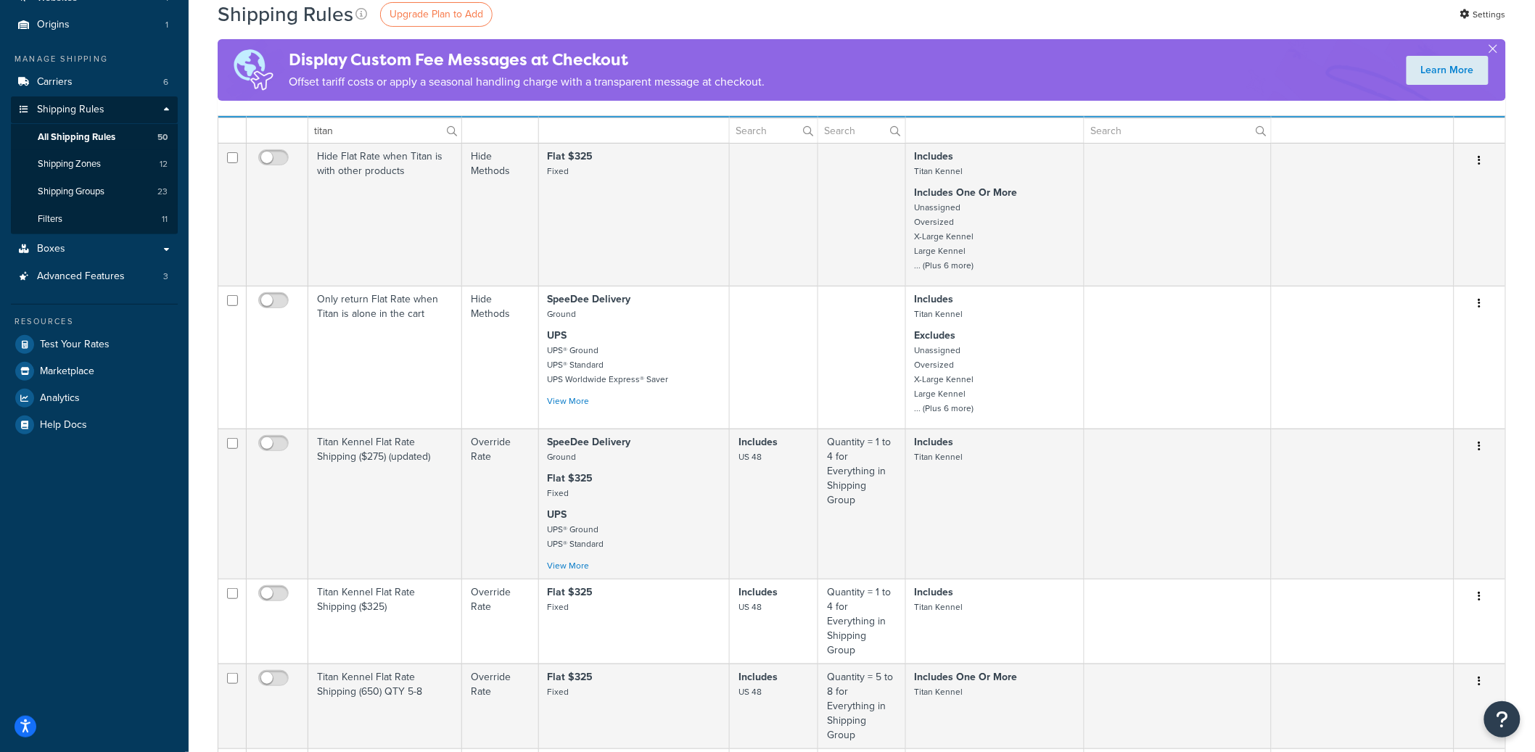
scroll to position [0, 0]
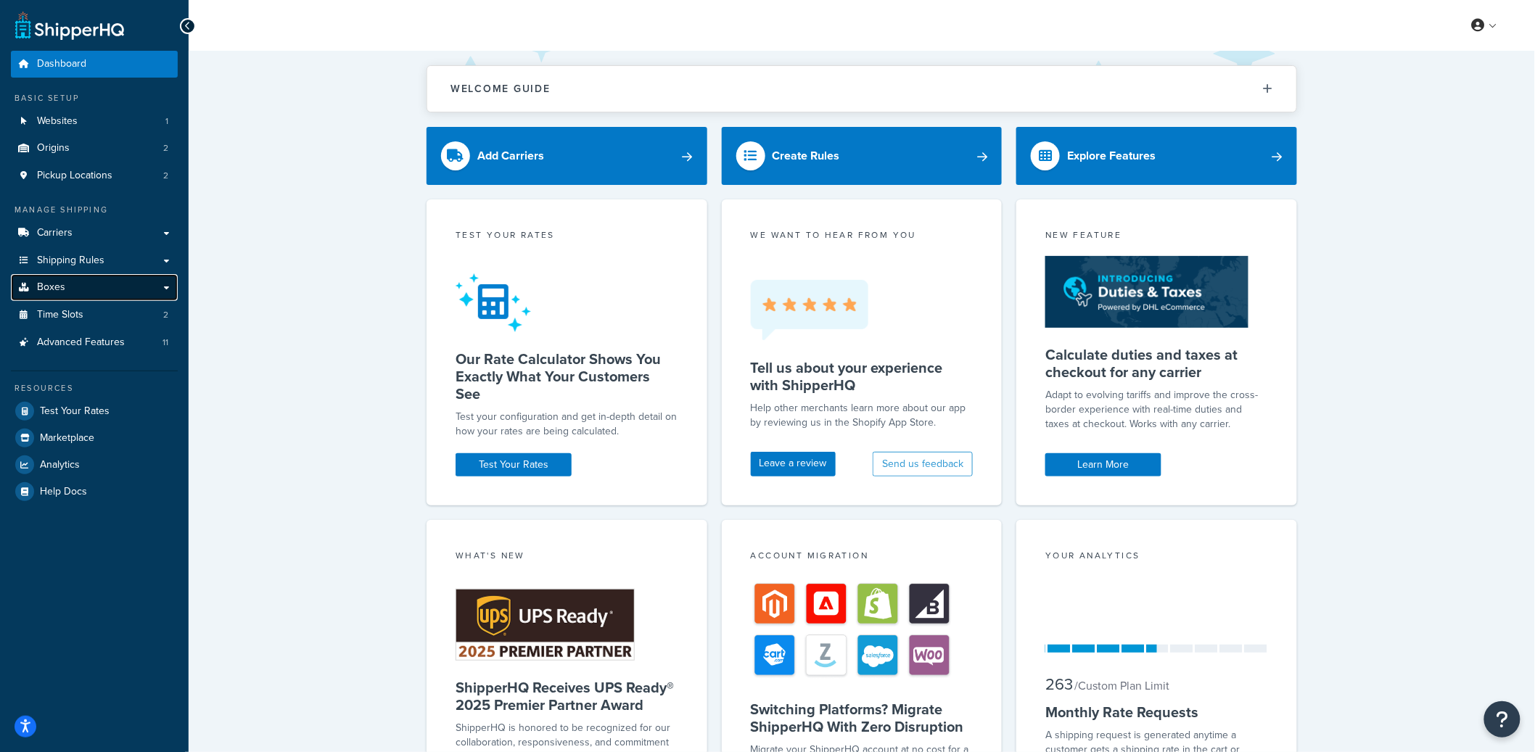
click at [106, 281] on link "Boxes" at bounding box center [94, 287] width 167 height 27
